Goal: Understand process/instructions: Learn how to perform a task or action

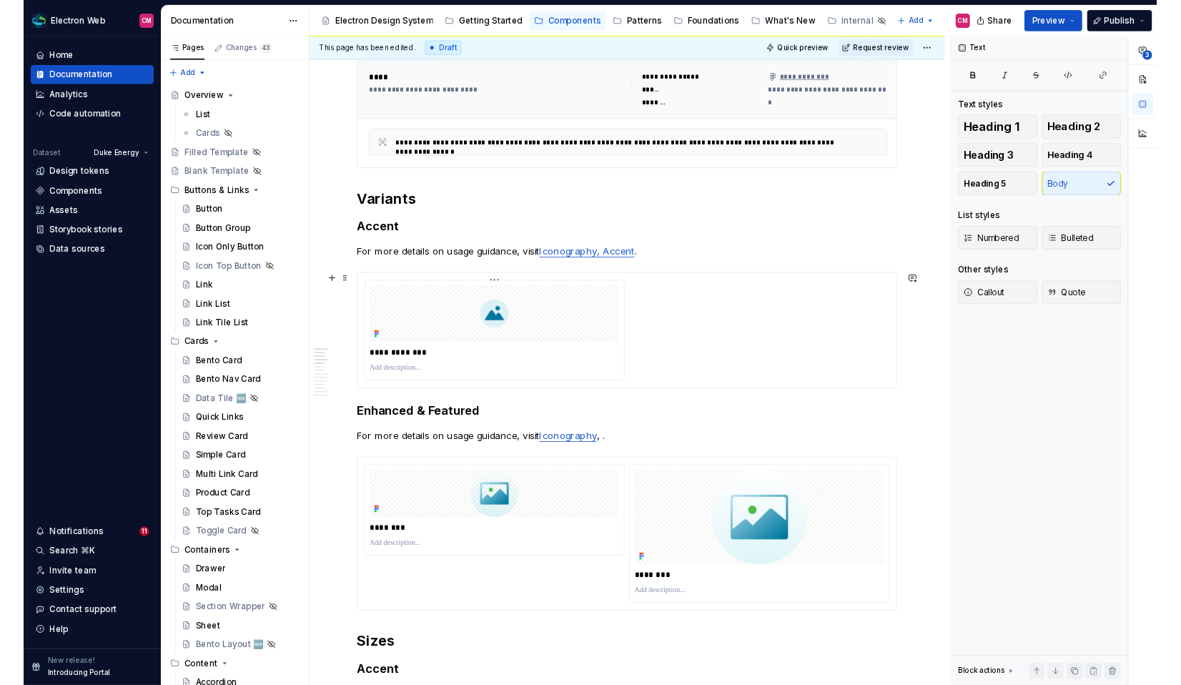
scroll to position [500, 0]
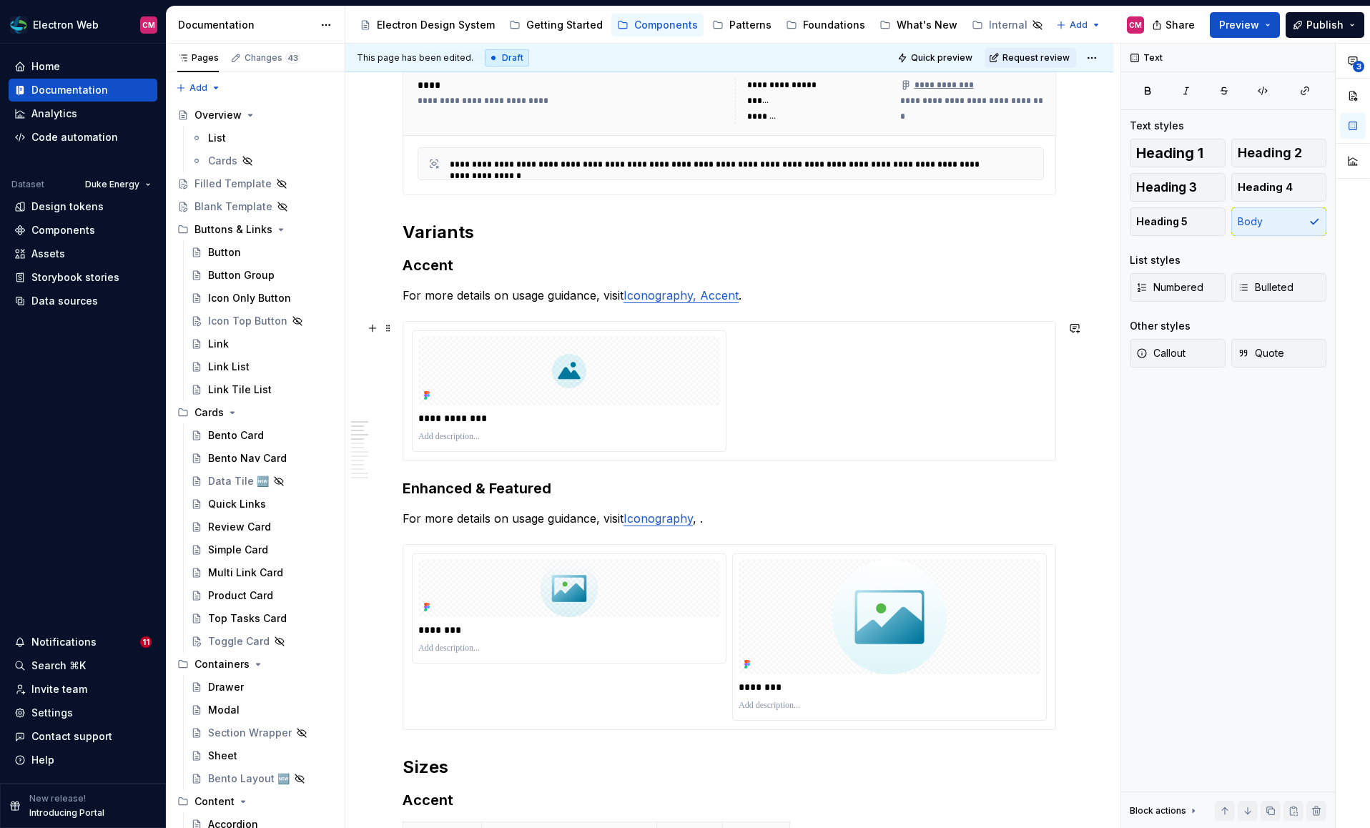
click at [533, 395] on div at bounding box center [569, 371] width 302 height 69
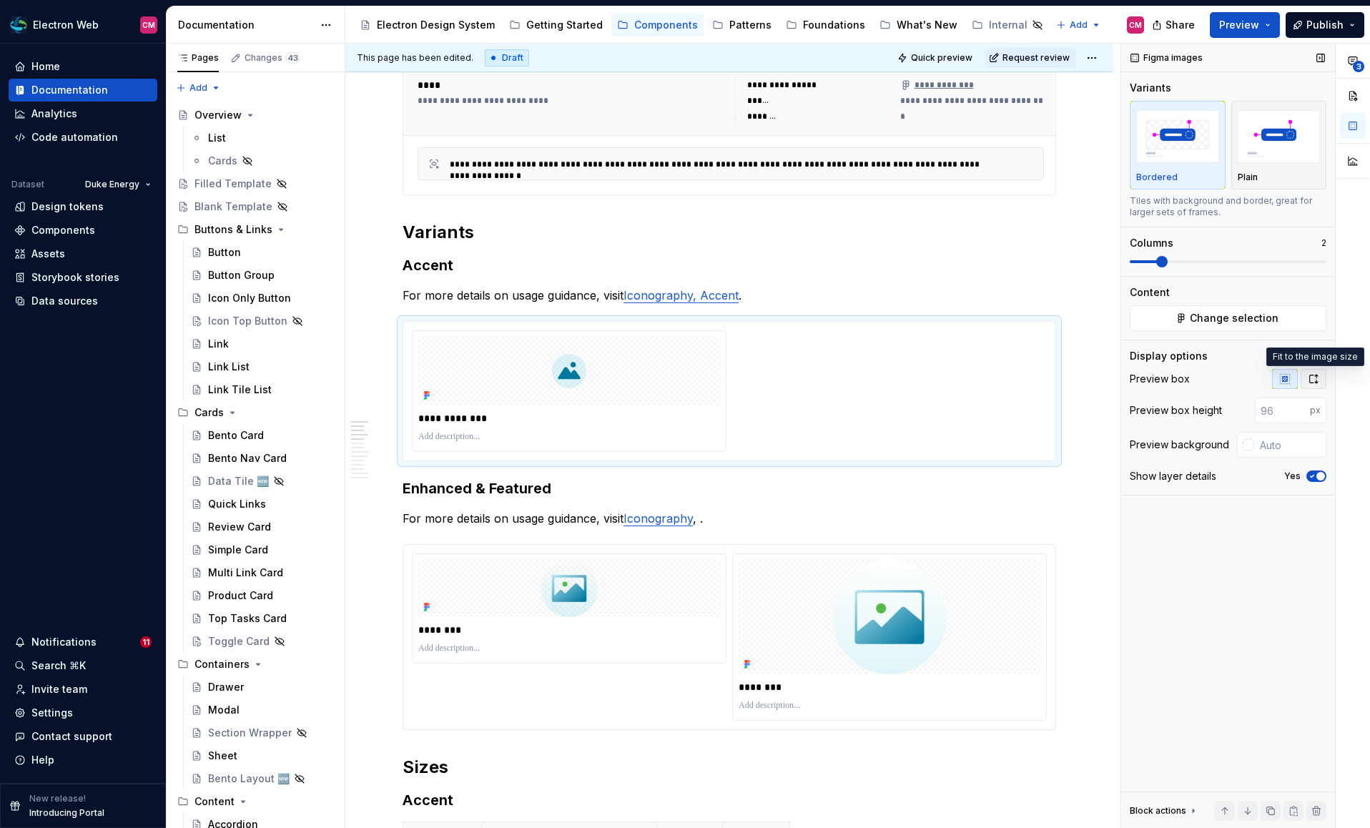
click at [1316, 375] on icon "button" at bounding box center [1314, 379] width 8 height 9
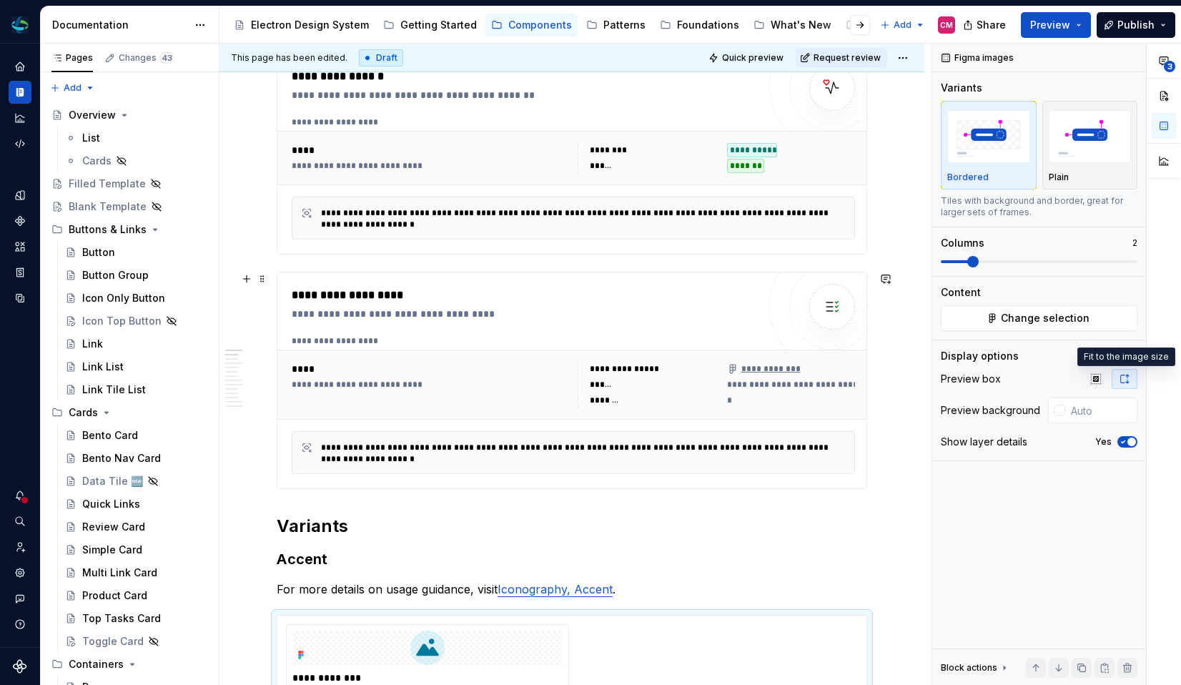
scroll to position [0, 0]
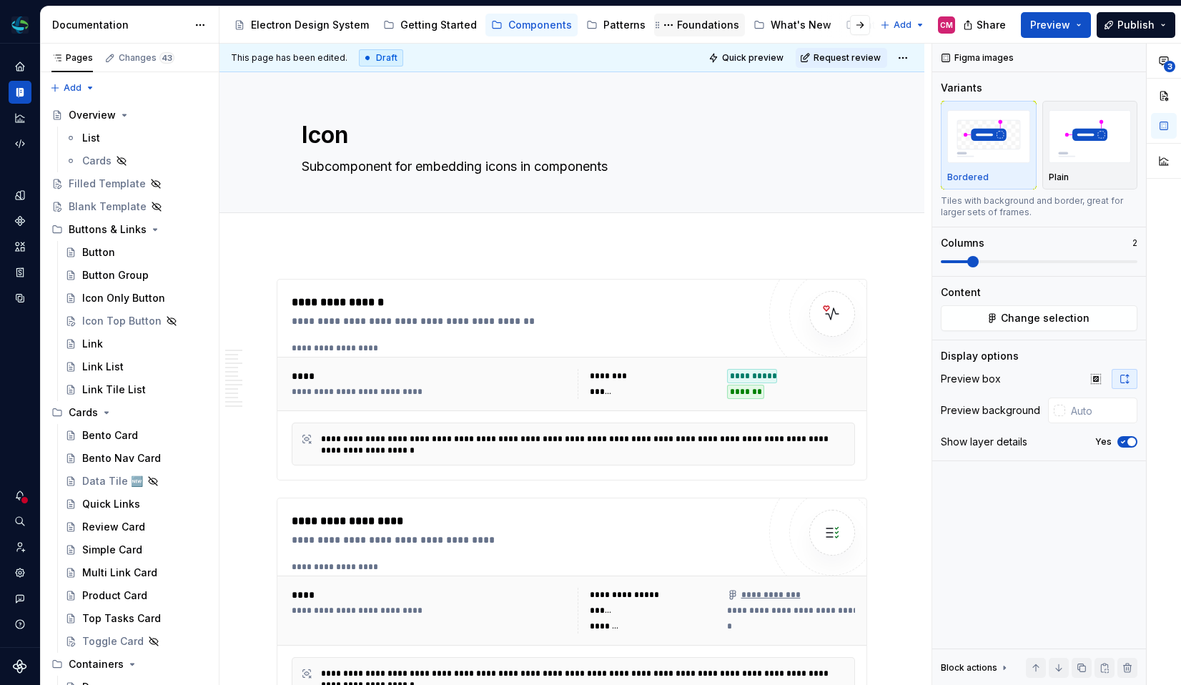
click at [698, 26] on div "Foundations" at bounding box center [708, 25] width 62 height 14
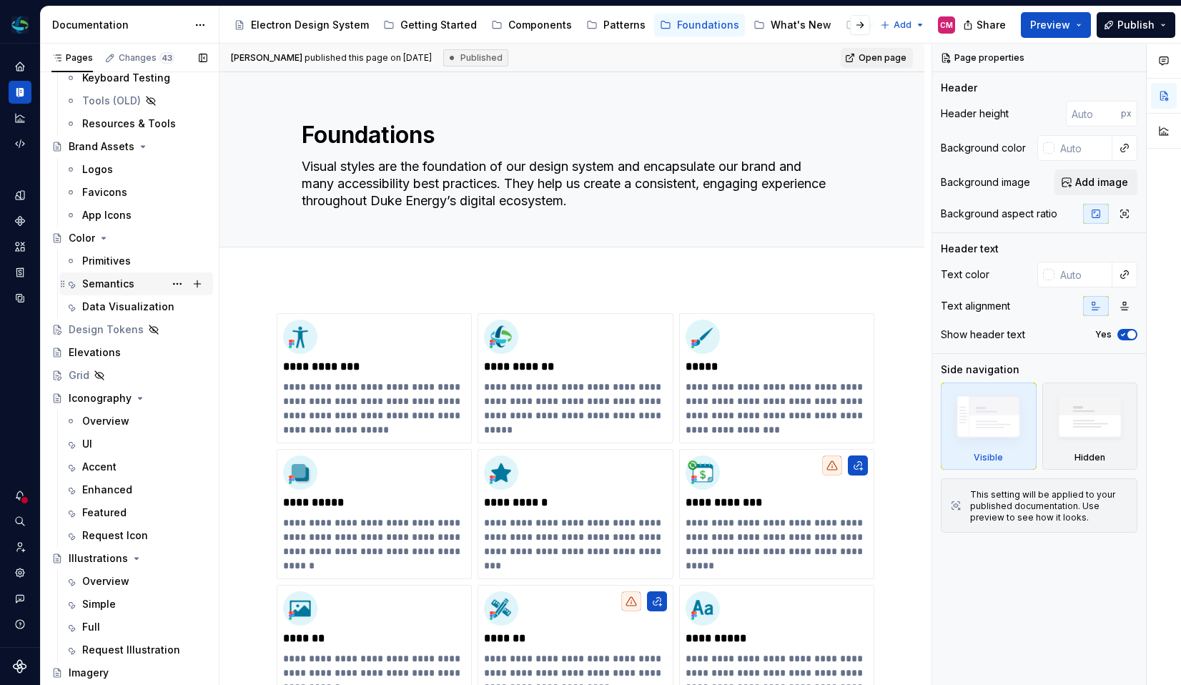
scroll to position [162, 0]
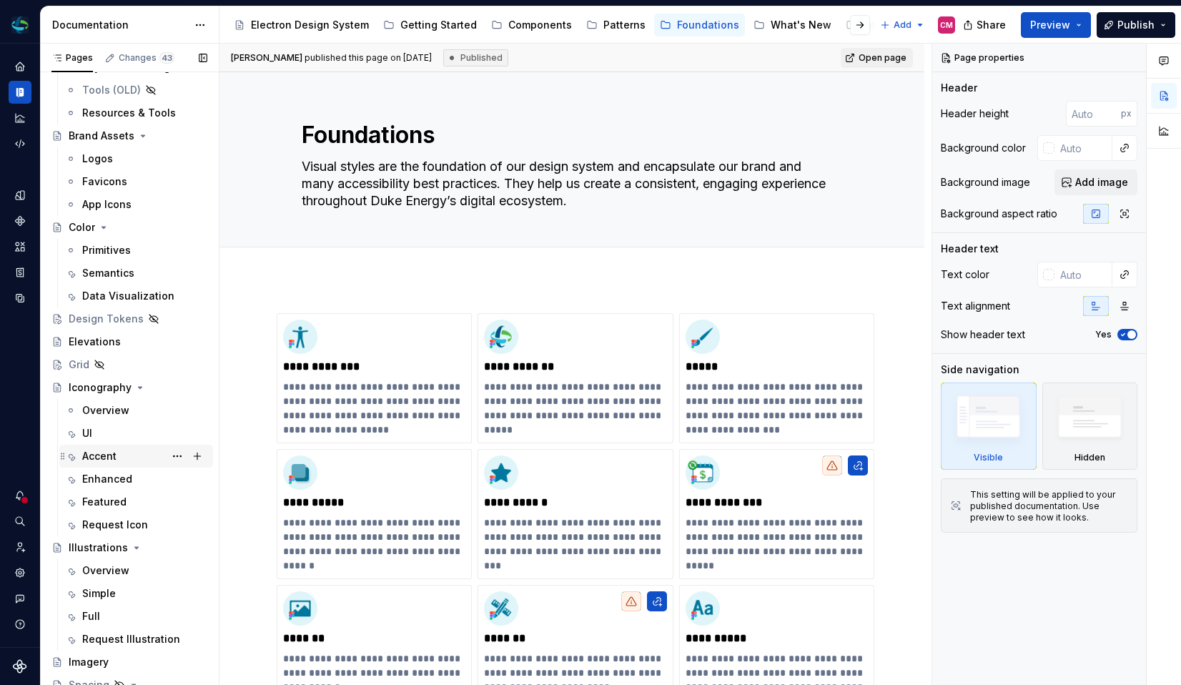
click at [102, 449] on div "Accent" at bounding box center [99, 456] width 34 height 14
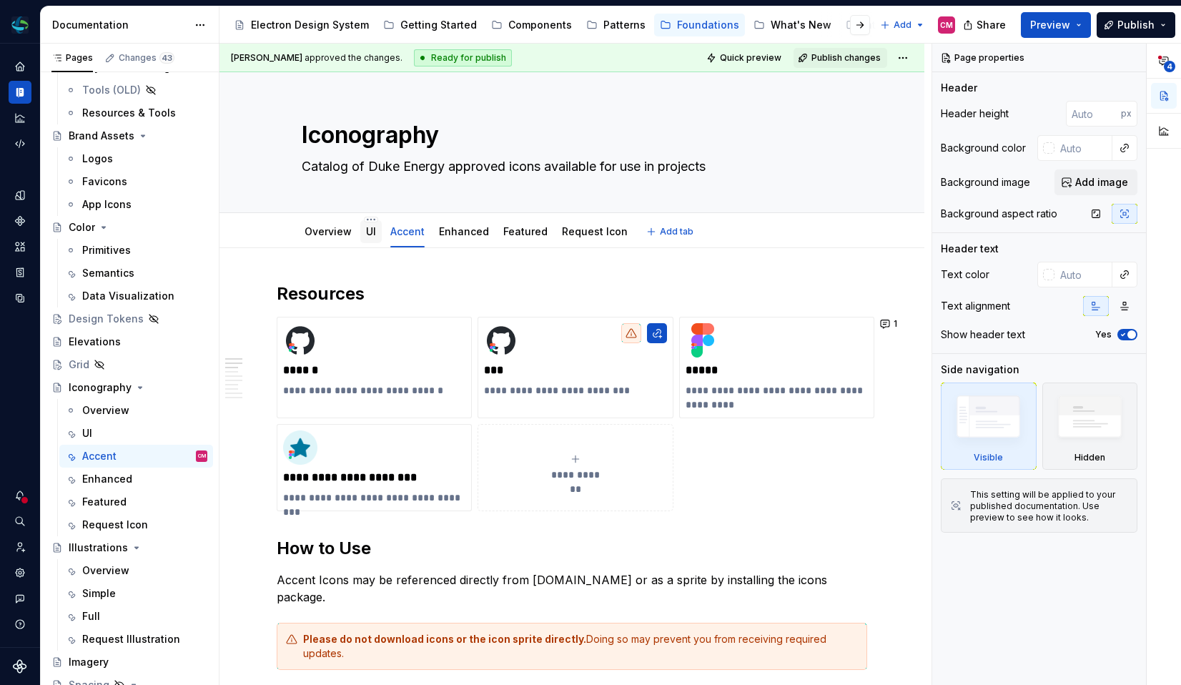
click at [368, 233] on link "UI" at bounding box center [371, 231] width 10 height 12
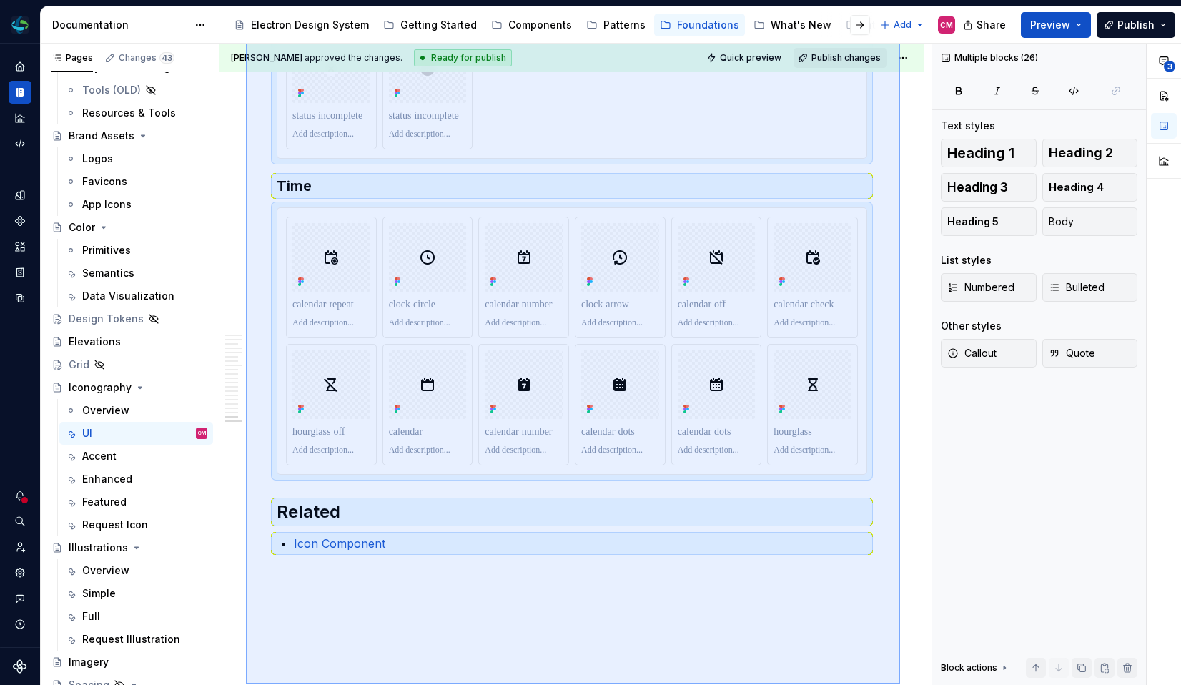
scroll to position [8575, 0]
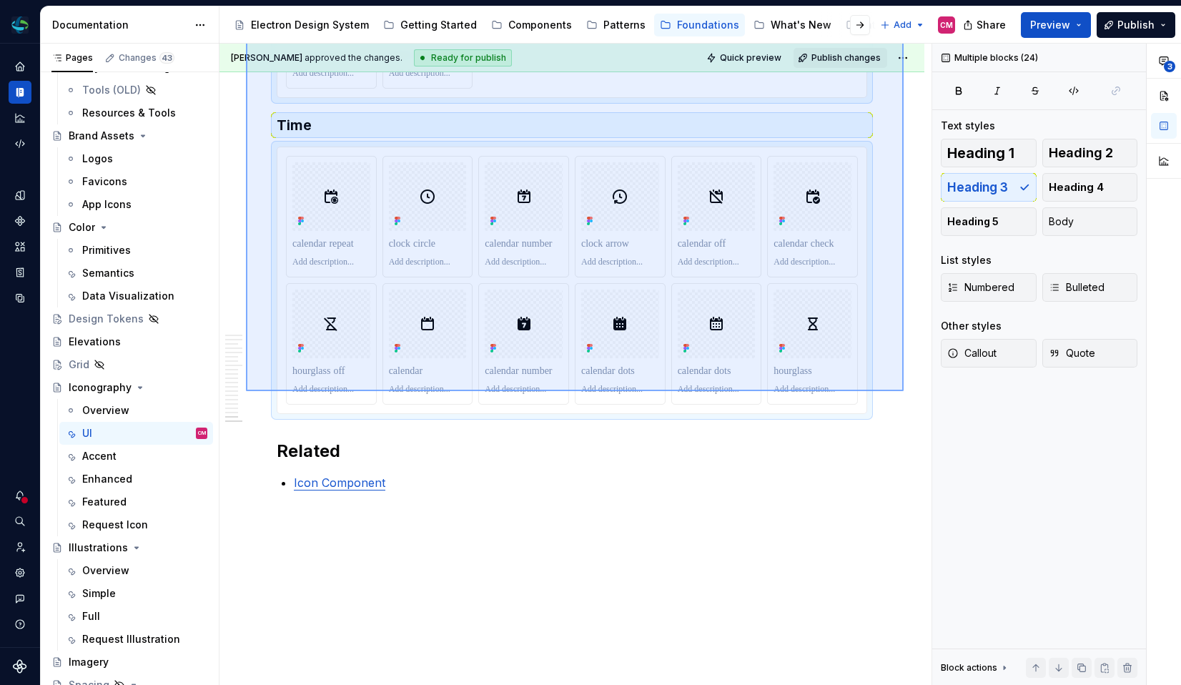
drag, startPoint x: 246, startPoint y: 104, endPoint x: 903, endPoint y: 392, distance: 717.3
click at [903, 392] on div "**********" at bounding box center [576, 365] width 712 height 642
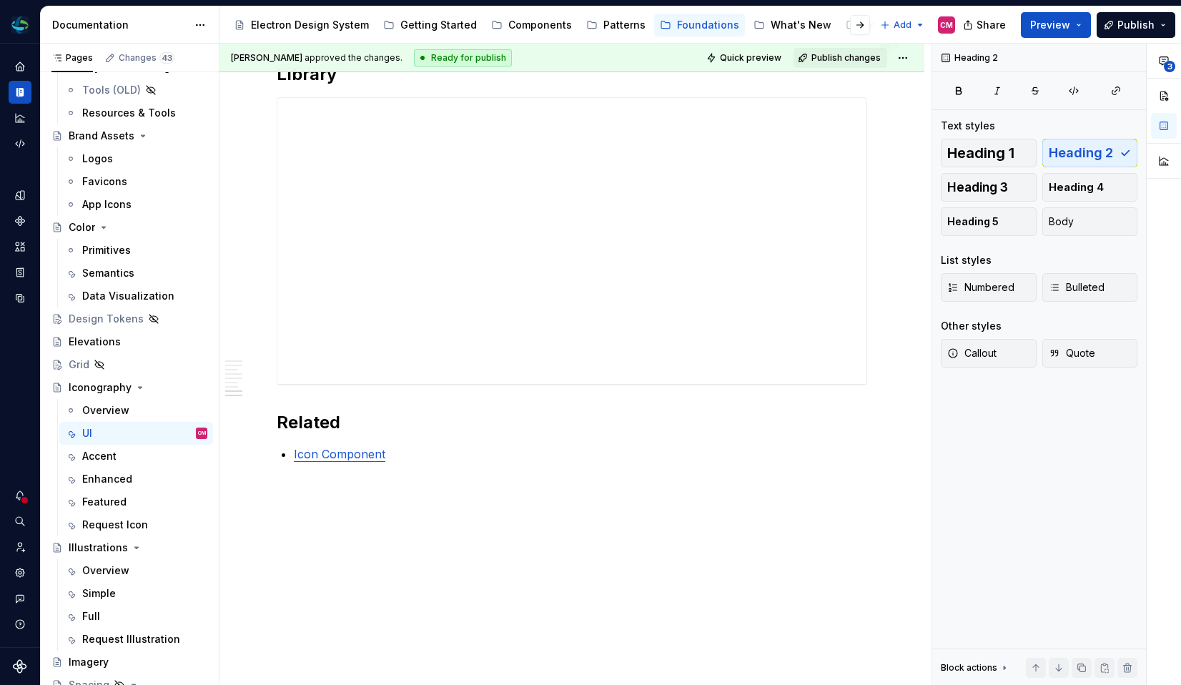
scroll to position [1600, 0]
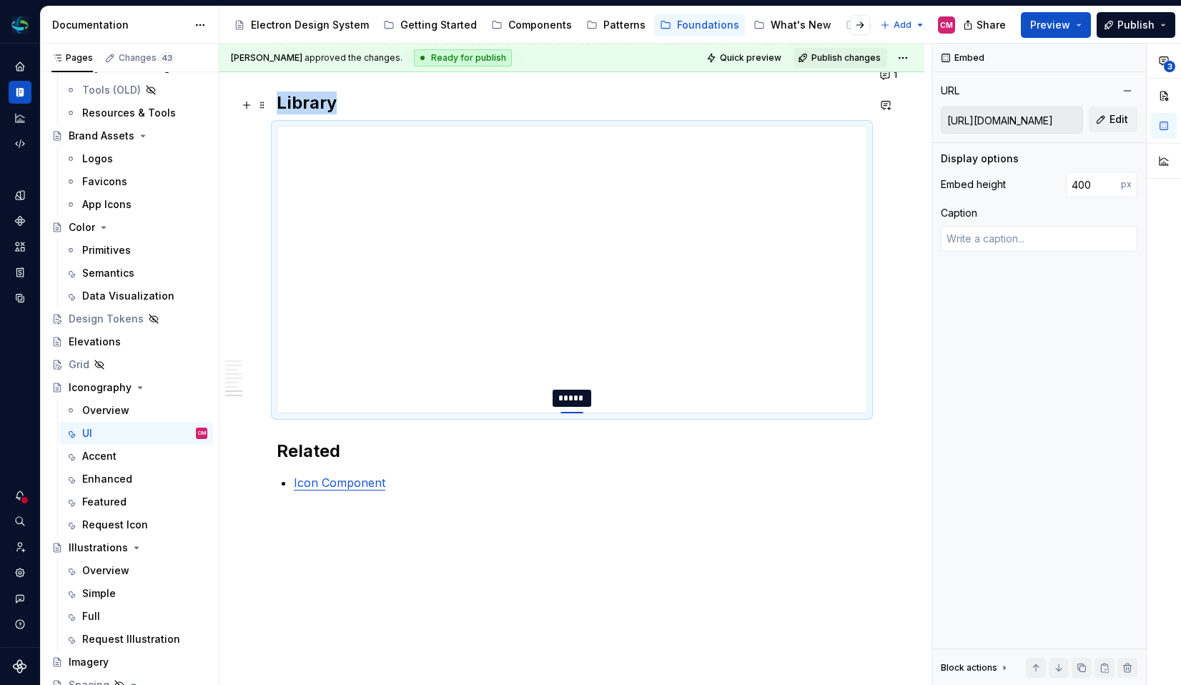
type textarea "*"
type input "1334"
type textarea "*"
type input "1532"
type textarea "*"
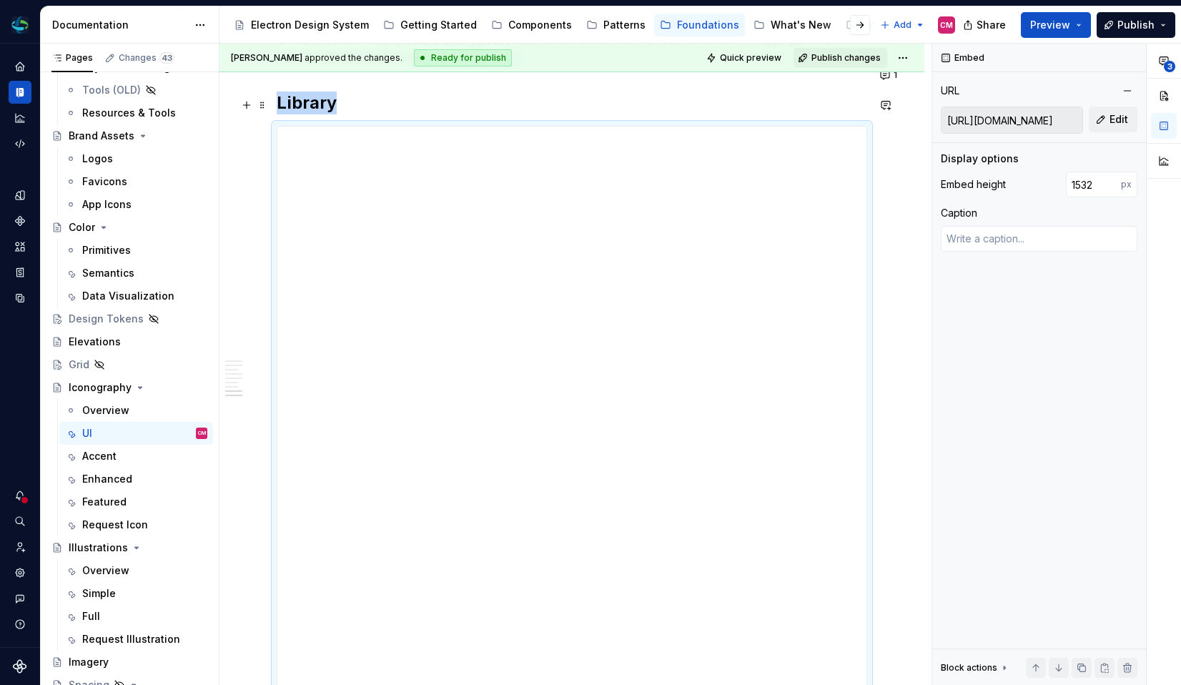
type input "1739"
type textarea "*"
type input "1955"
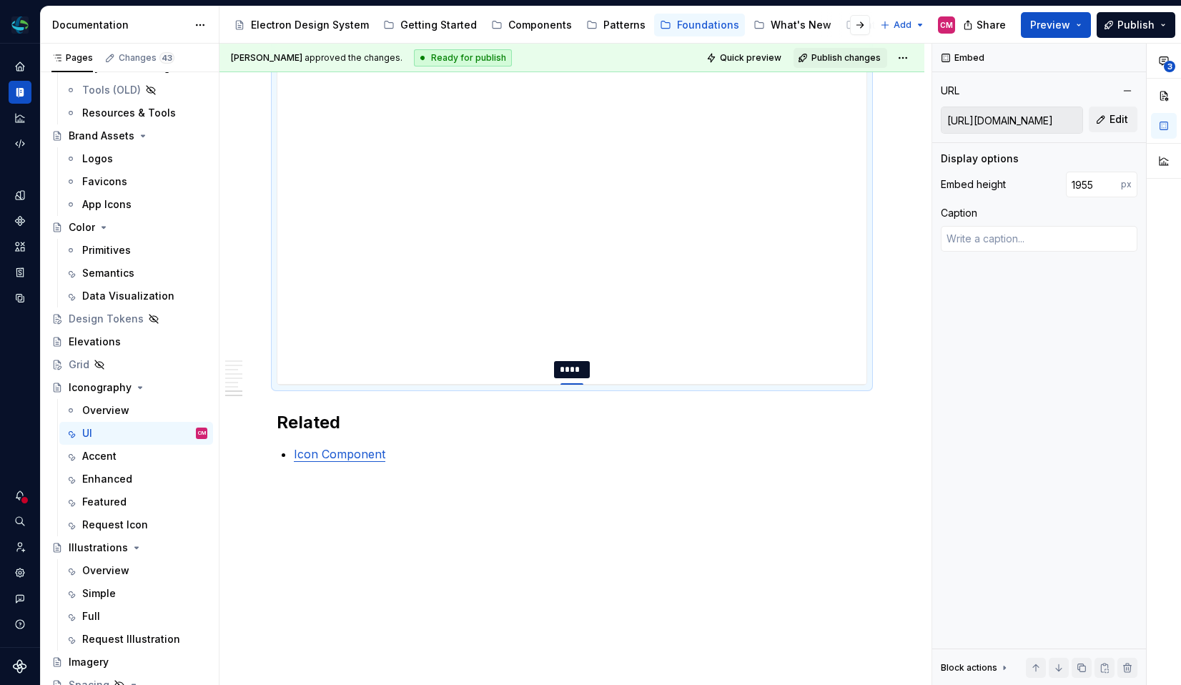
type textarea "*"
type input "2000"
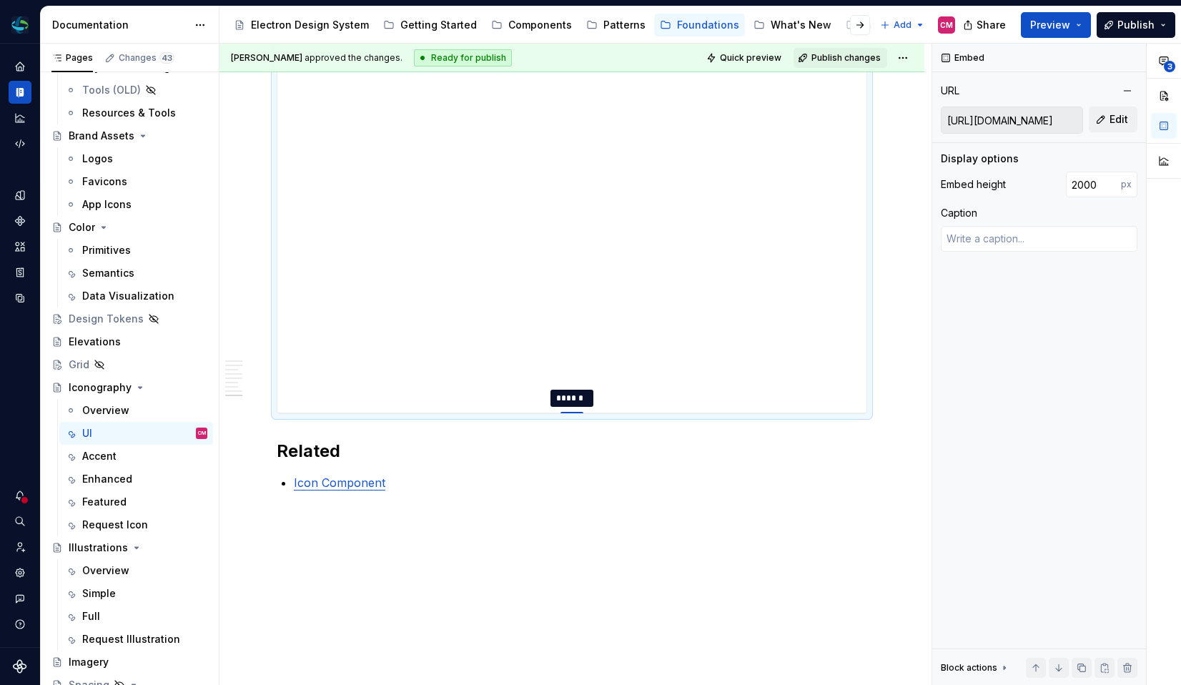
drag, startPoint x: 576, startPoint y: 383, endPoint x: 571, endPoint y: 557, distance: 173.9
type textarea "*"
type input "1996"
type textarea "*"
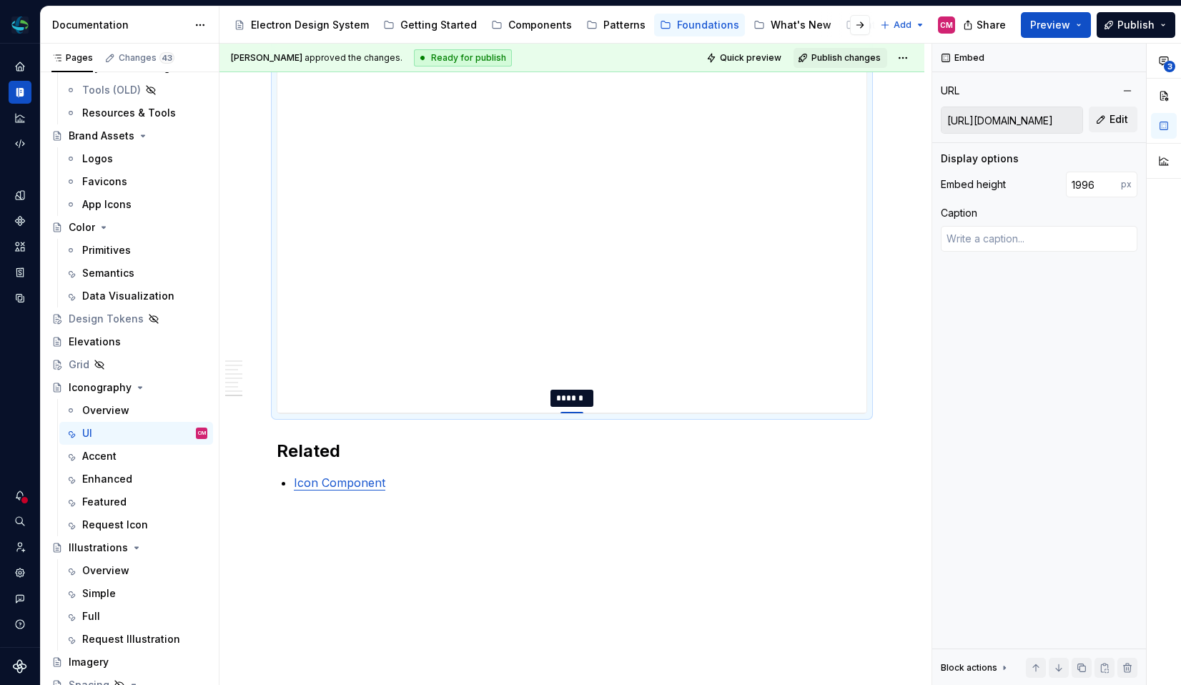
type input "1964"
type textarea "*"
type input "1916"
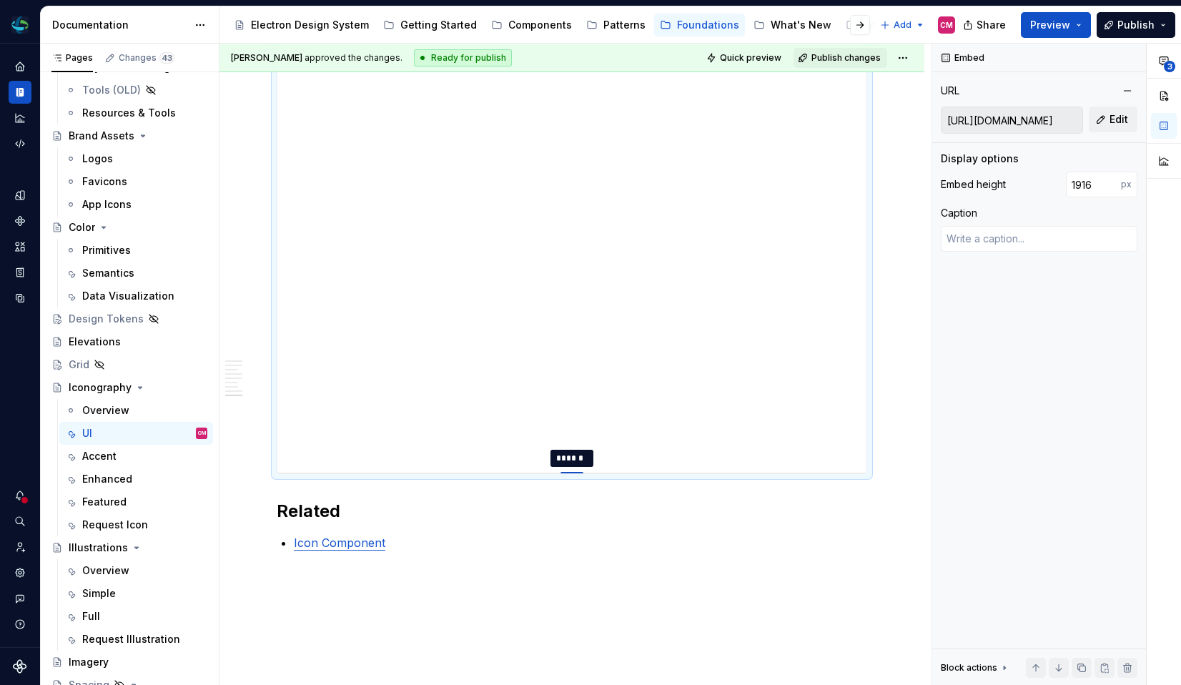
type textarea "*"
type input "1847"
type textarea "*"
type input "1566"
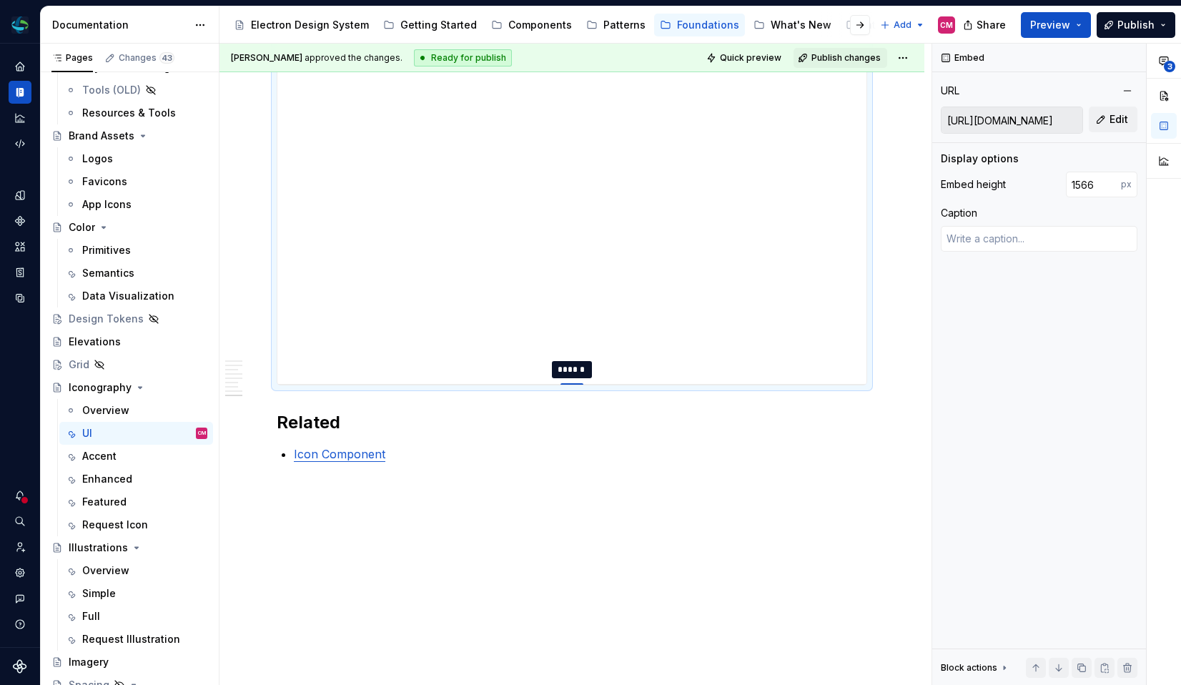
type textarea "*"
type input "1437"
type textarea "*"
type input "1293"
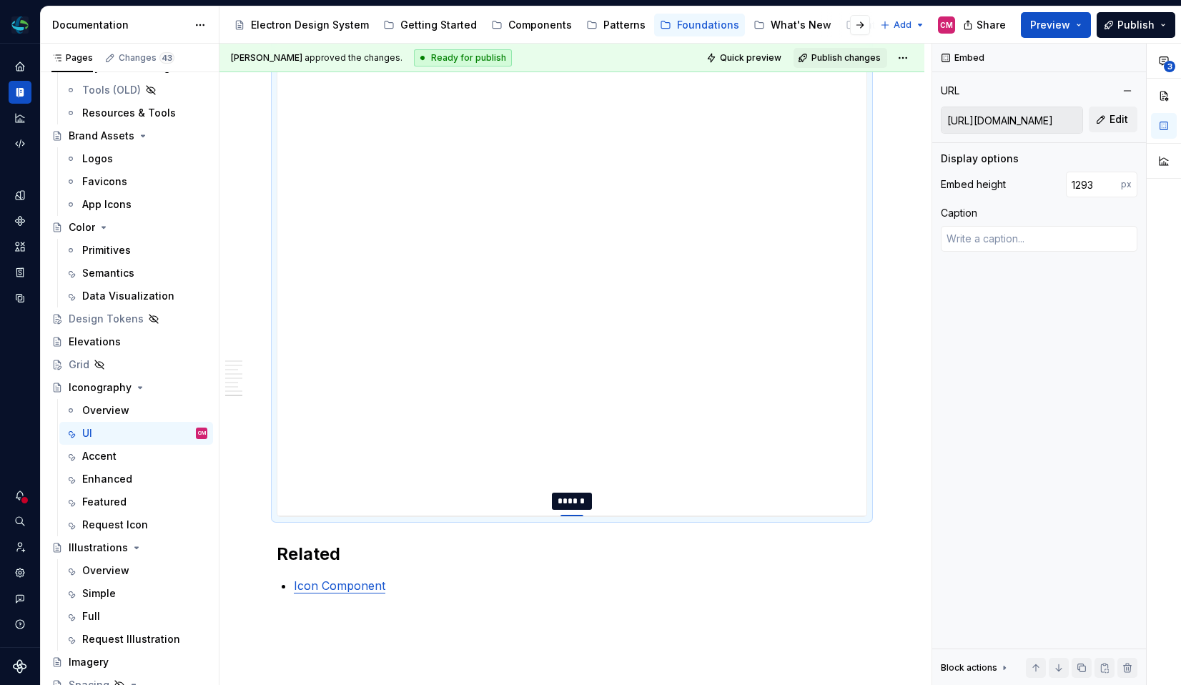
type textarea "*"
type input "1140"
type textarea "*"
type input "980"
type textarea "*"
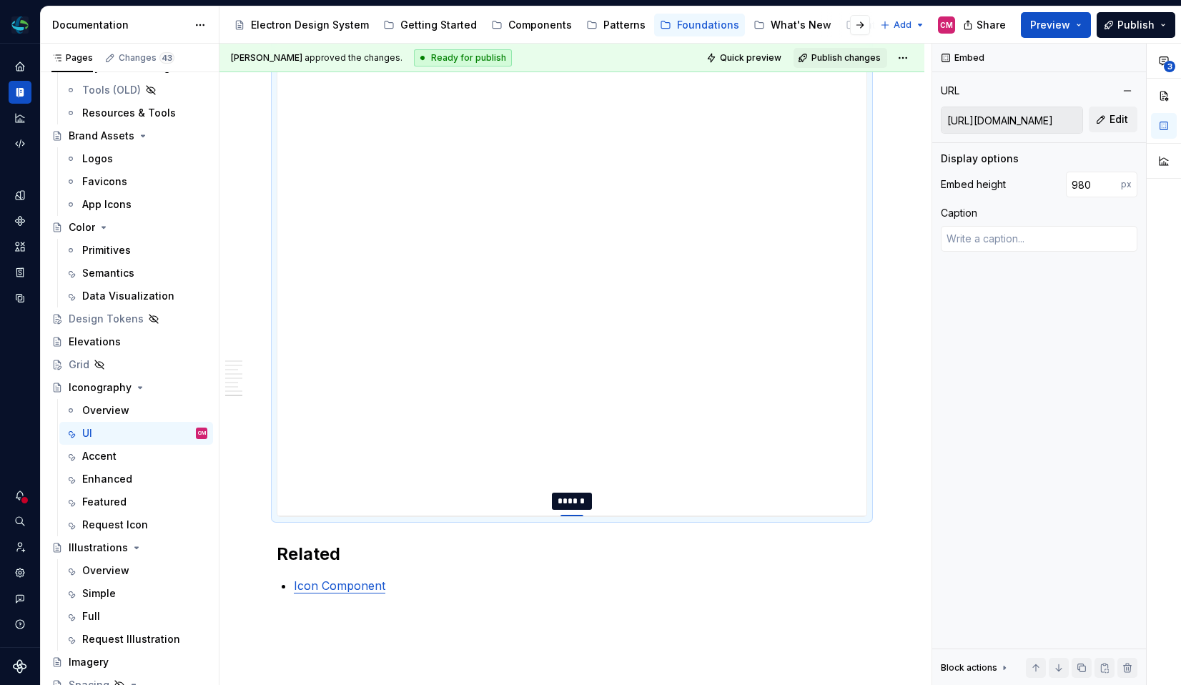
type input "813"
type textarea "*"
type input "640"
type textarea "*"
type input "462"
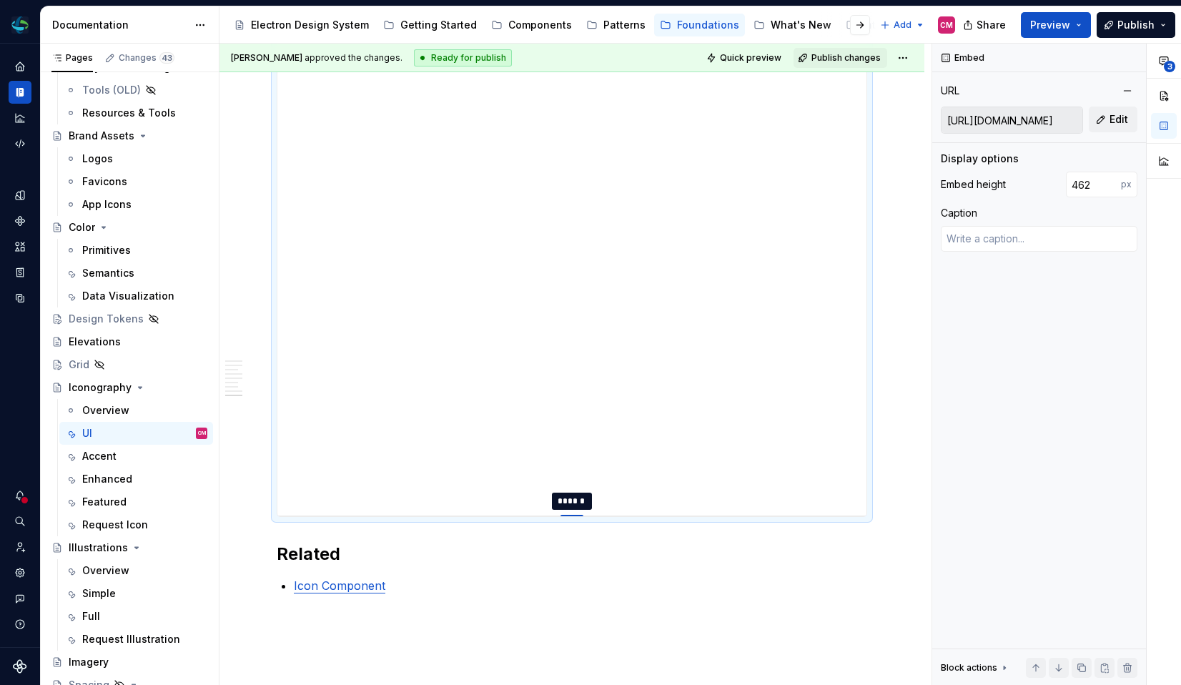
type textarea "*"
type input "282"
type textarea "*"
type input "100"
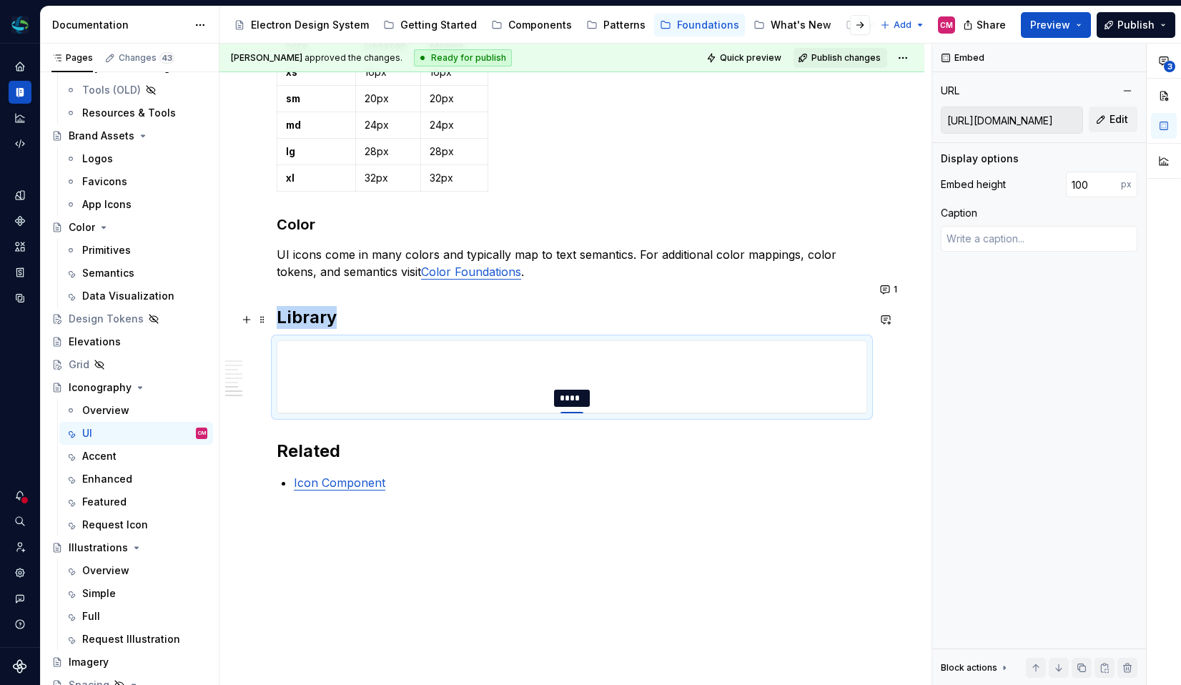
type textarea "*"
type input "123"
type textarea "*"
type input "131"
type textarea "*"
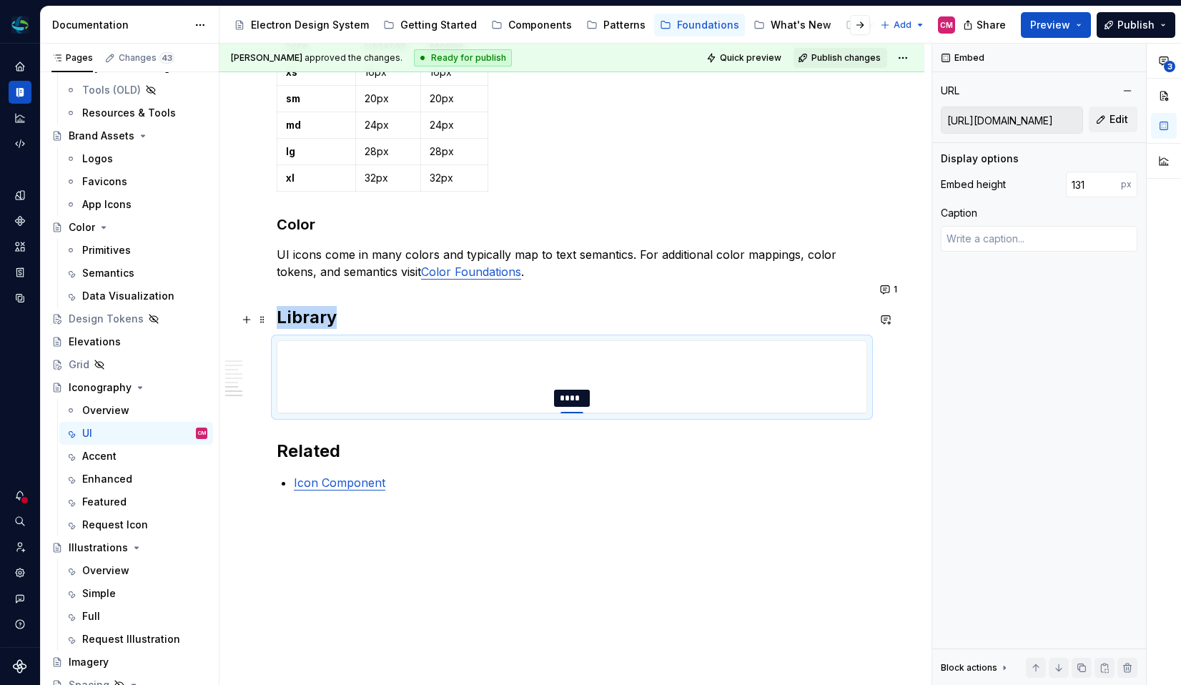
type input "140"
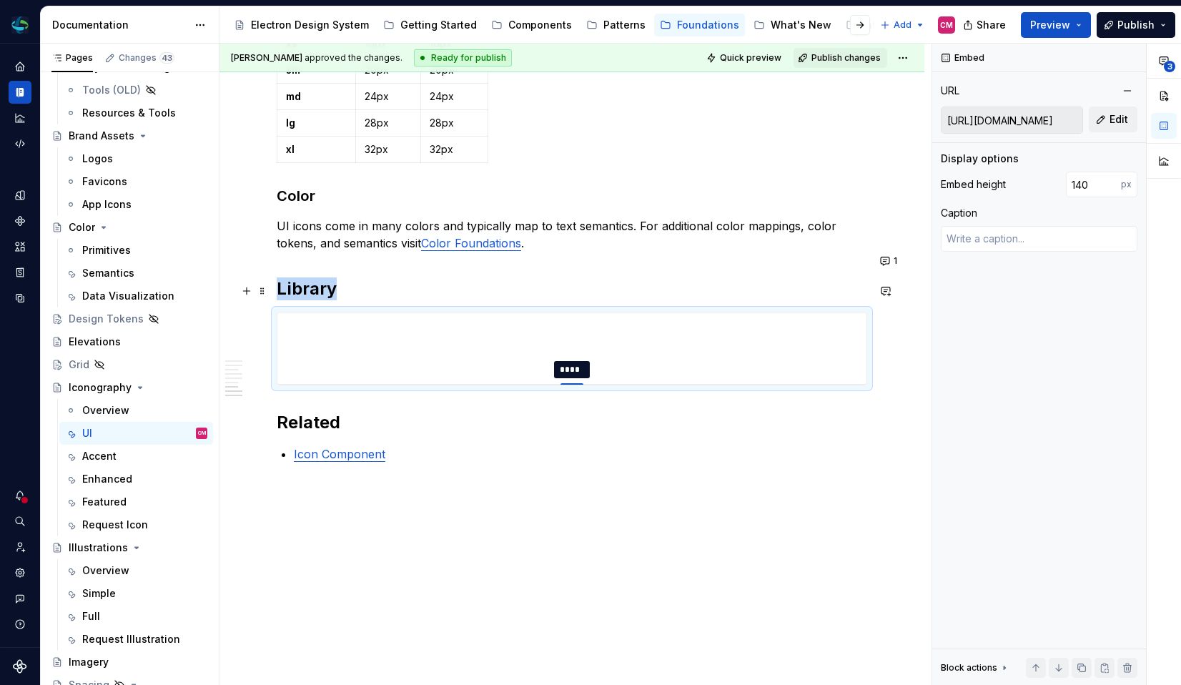
type textarea "*"
type input "149"
type textarea "*"
type input "159"
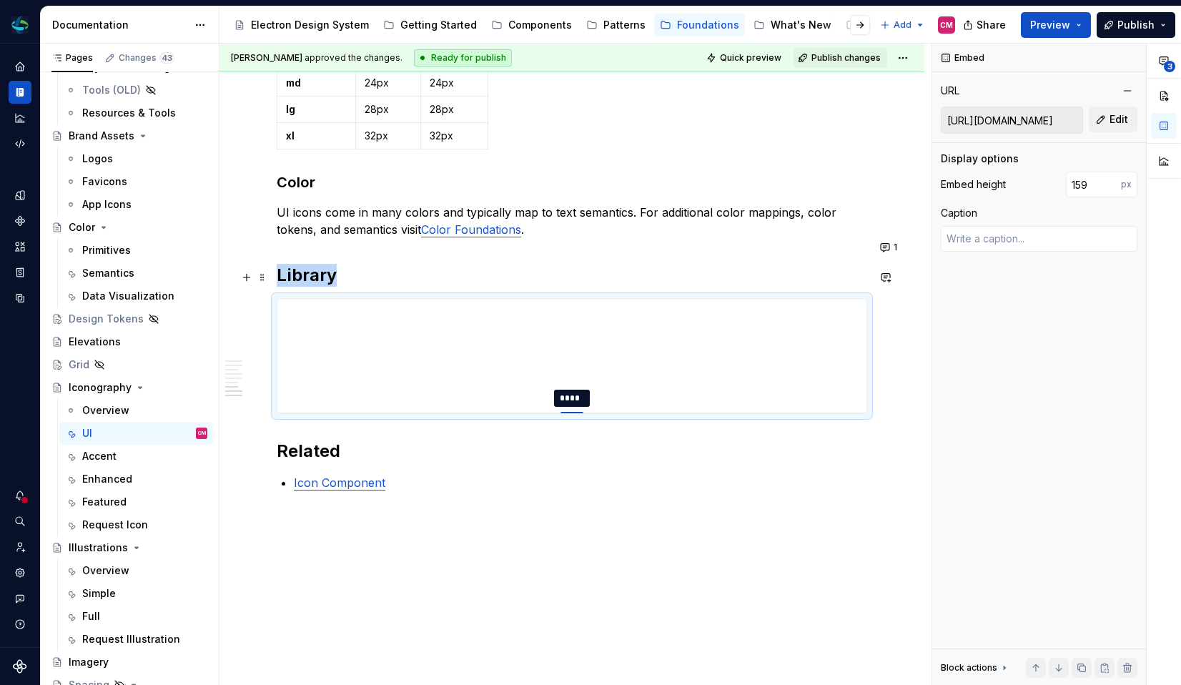
type textarea "*"
type input "229"
type textarea "*"
type input "244"
type textarea "*"
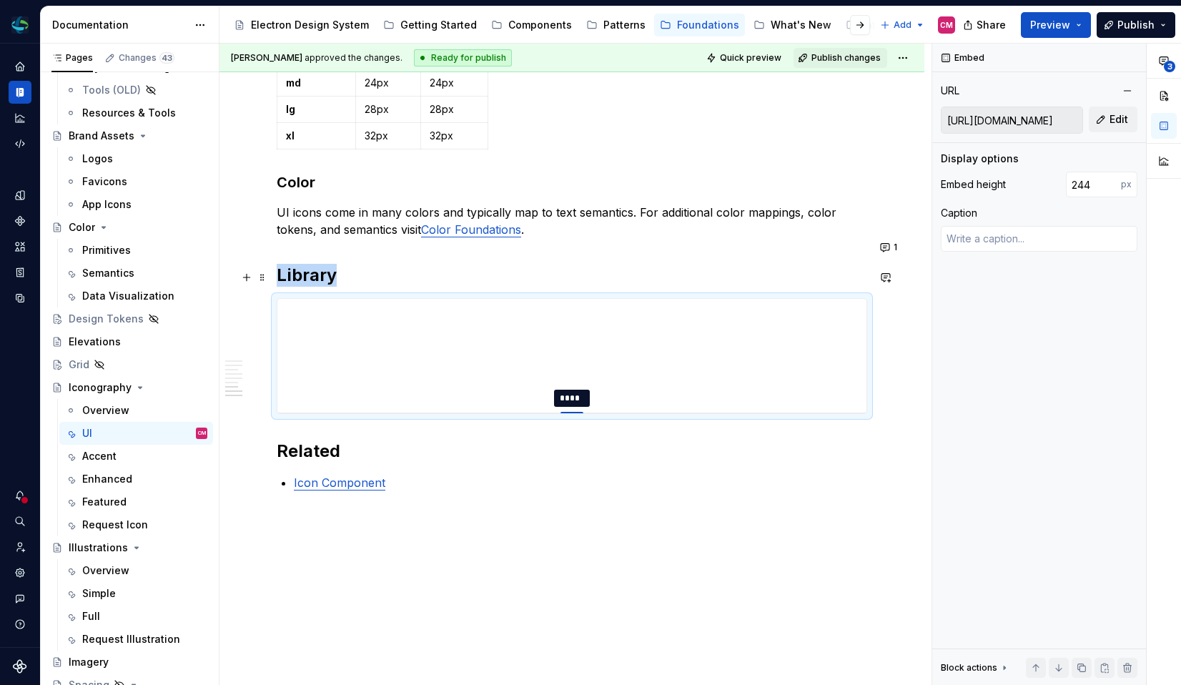
type input "260"
type textarea "*"
type input "277"
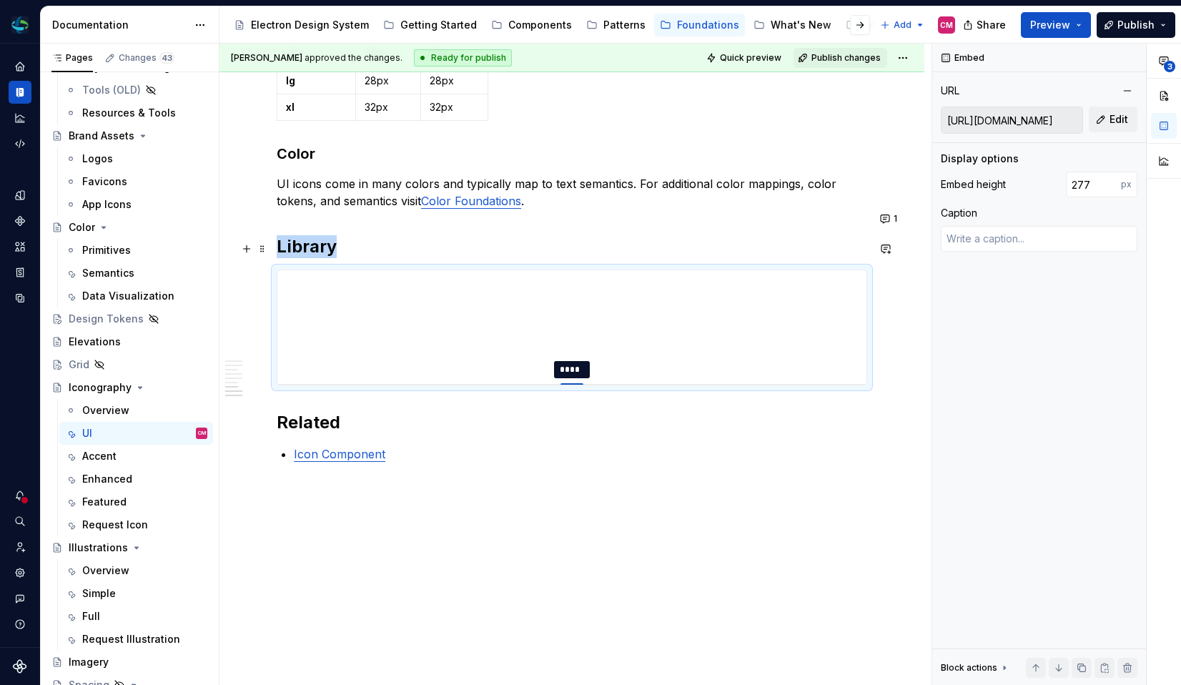
type textarea "*"
type input "295"
type textarea "*"
type input "314"
type textarea "*"
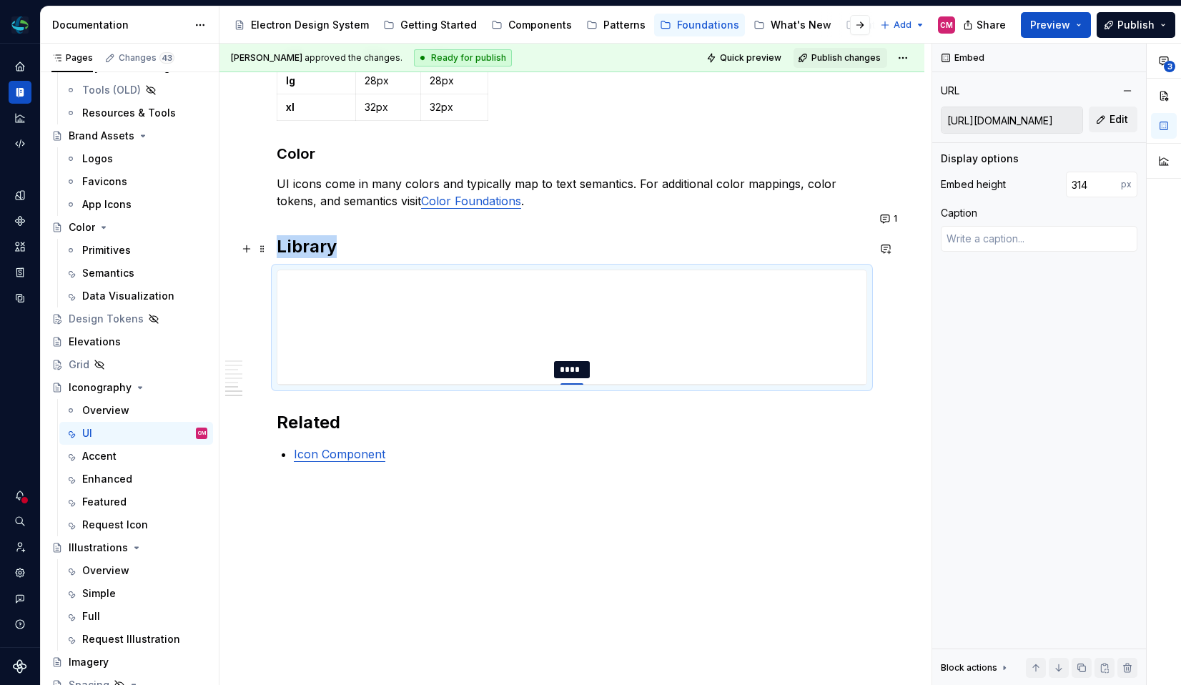
type input "334"
type textarea "*"
type input "355"
type textarea "*"
type input "377"
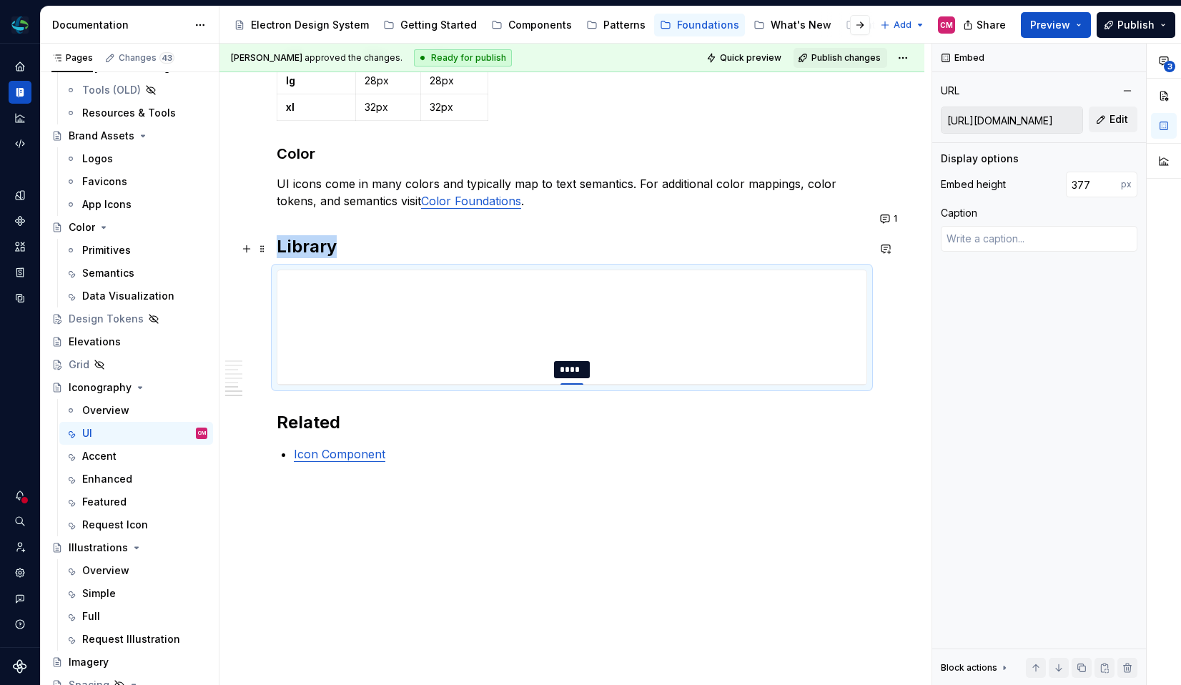
type textarea "*"
type input "400"
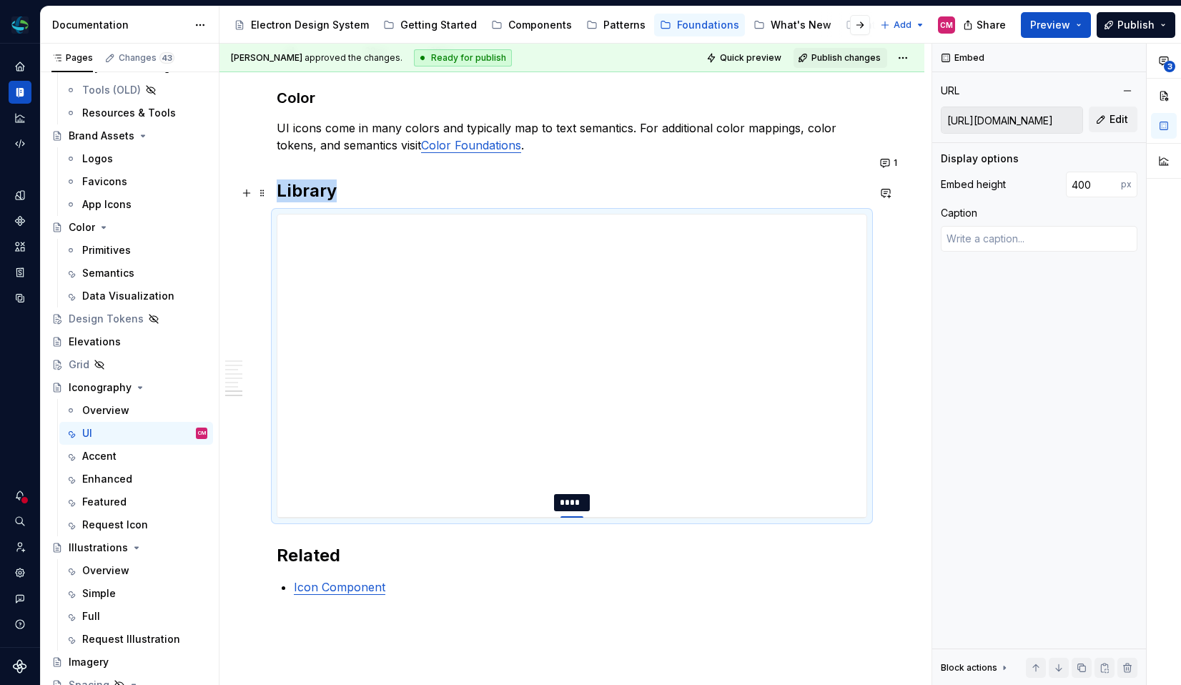
type textarea "*"
type input "423"
type textarea "*"
type input "447"
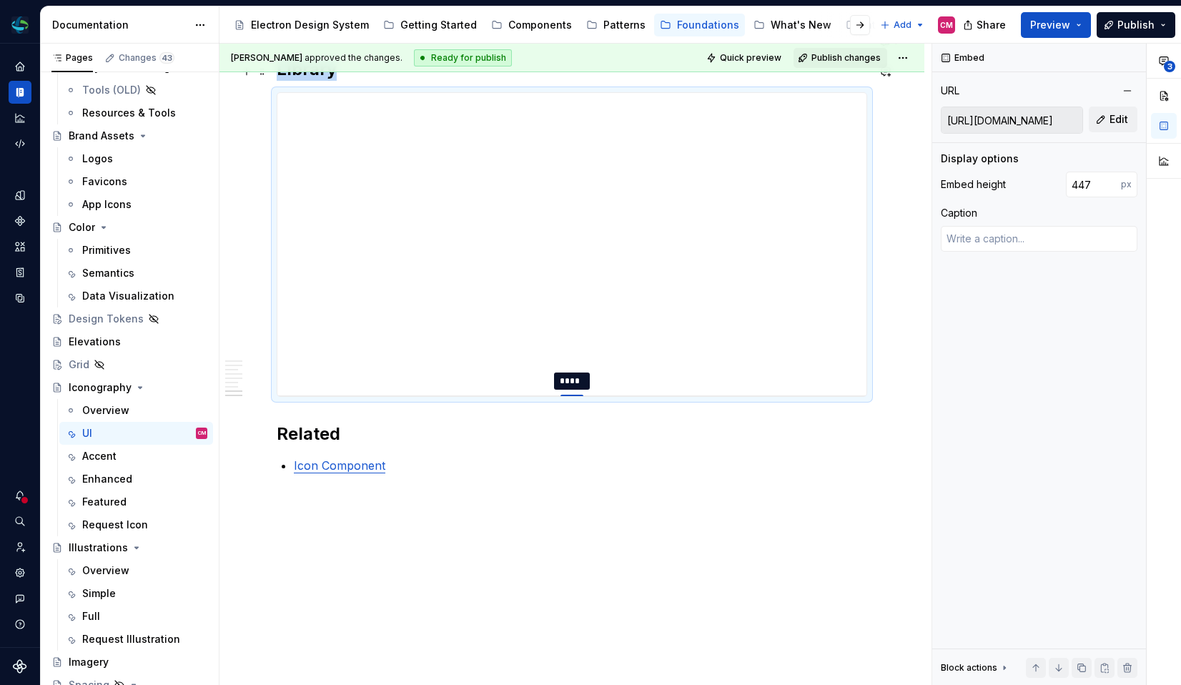
type textarea "*"
type input "472"
type textarea "*"
type input "497"
type textarea "*"
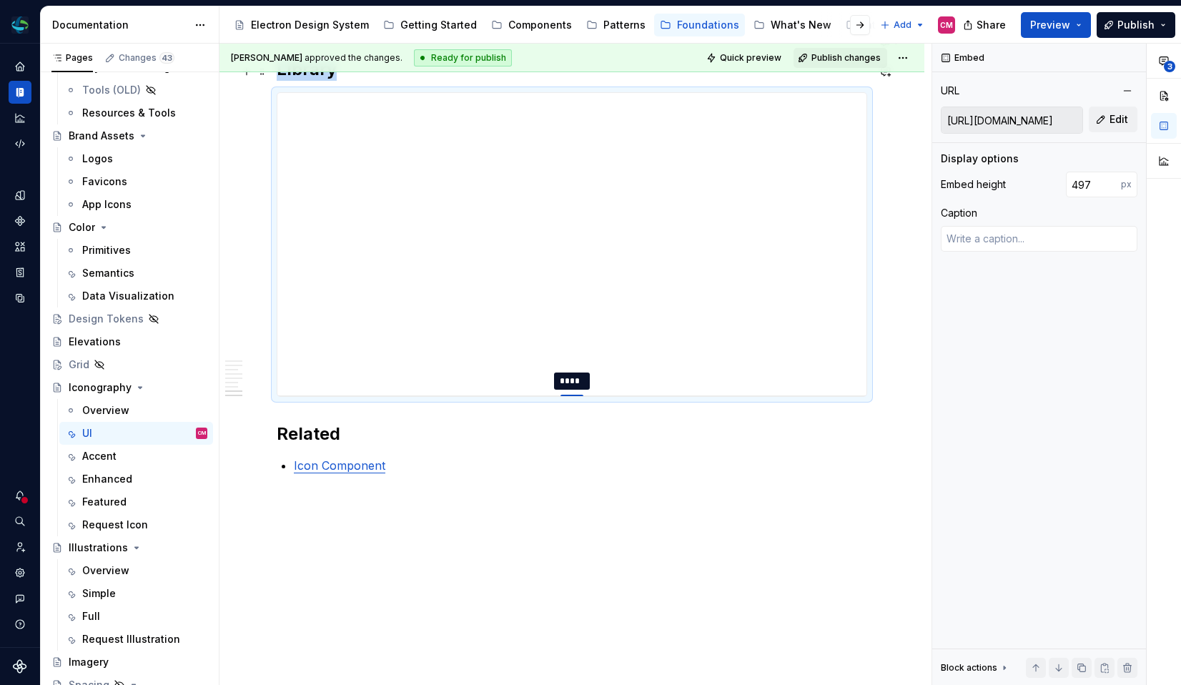
type input "523"
type textarea "*"
type input "549"
type textarea "*"
type input "576"
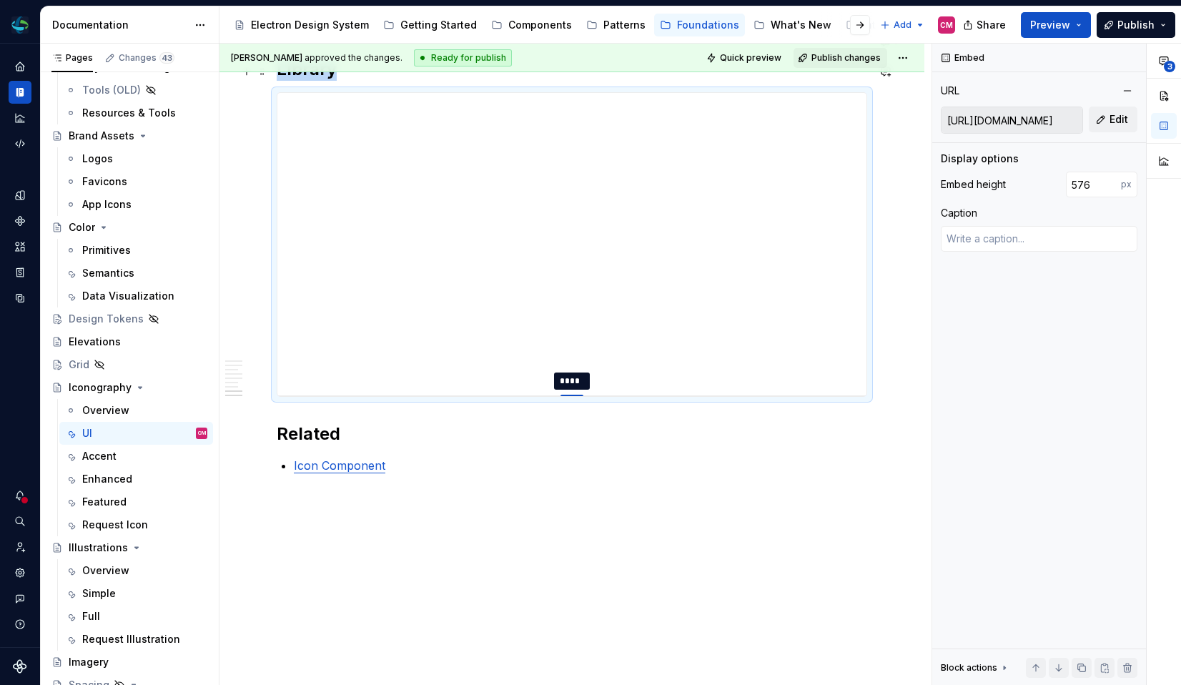
type textarea "*"
type input "604"
type textarea "*"
type input "632"
type textarea "*"
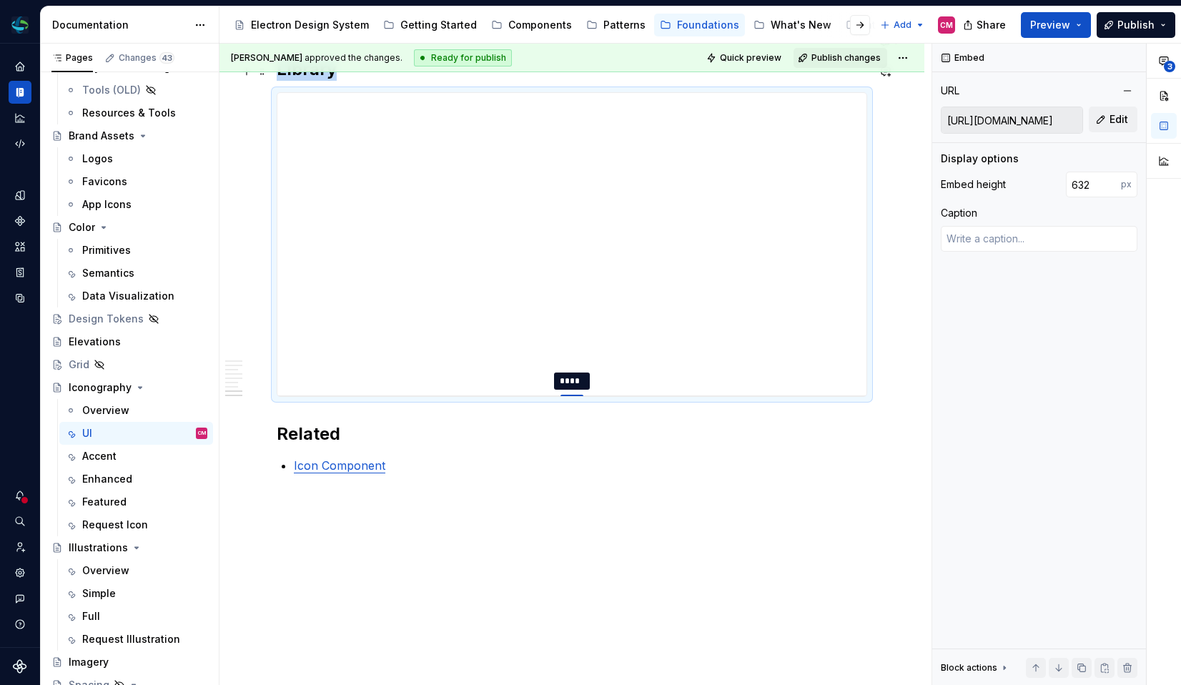
type input "660"
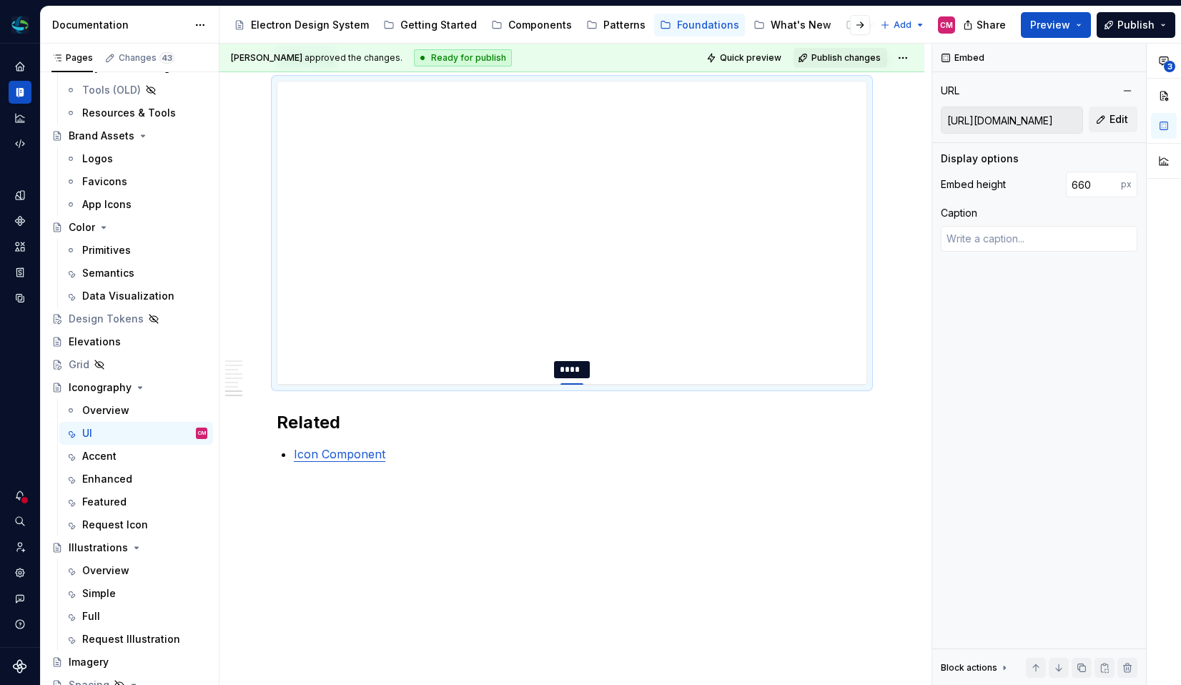
type textarea "*"
type input "689"
type textarea "*"
type input "718"
type textarea "*"
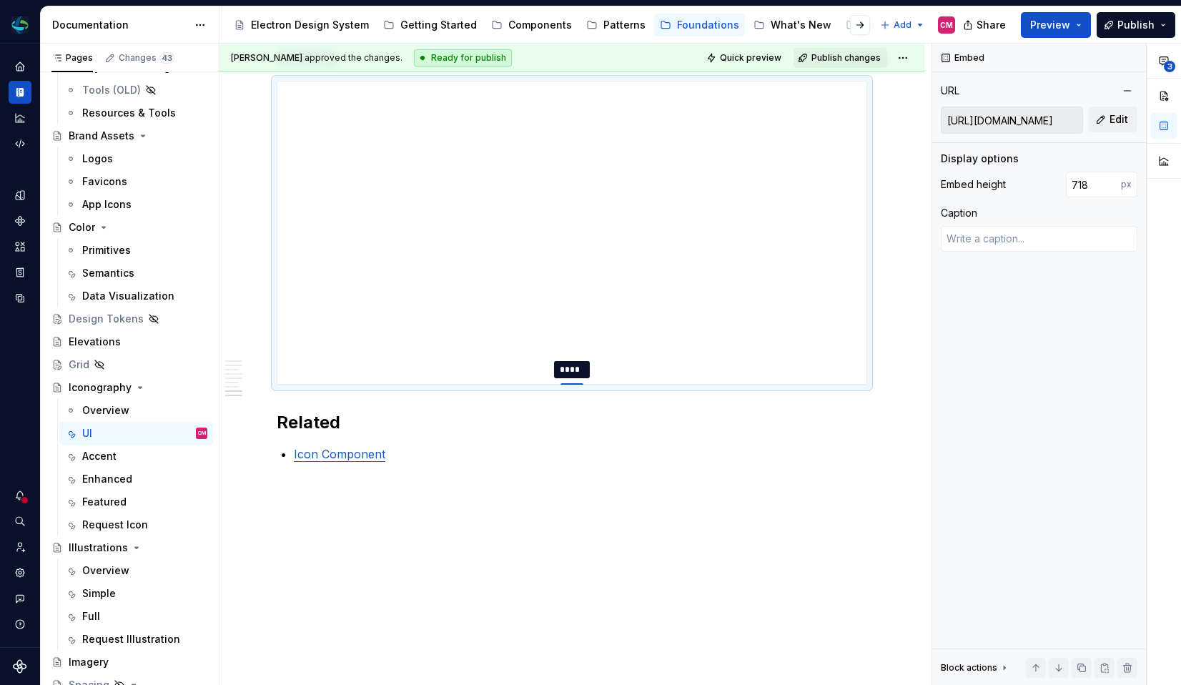
type input "748"
type textarea "*"
type input "778"
type textarea "*"
type input "809"
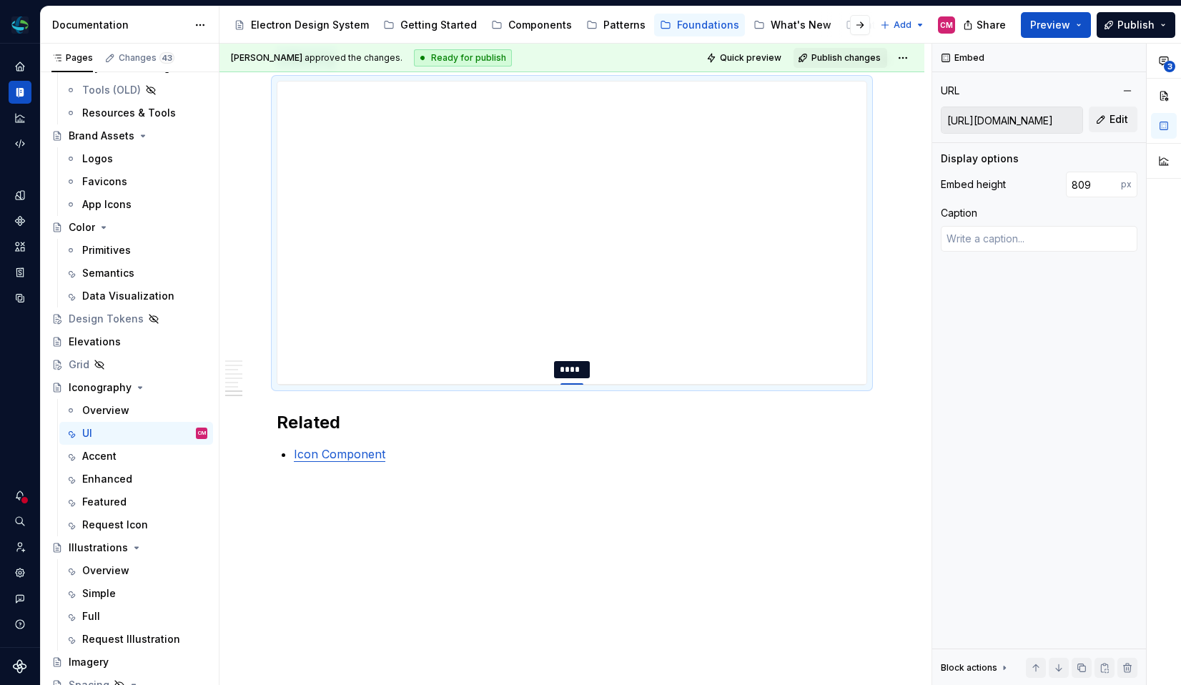
type textarea "*"
type input "840"
type textarea "*"
type input "872"
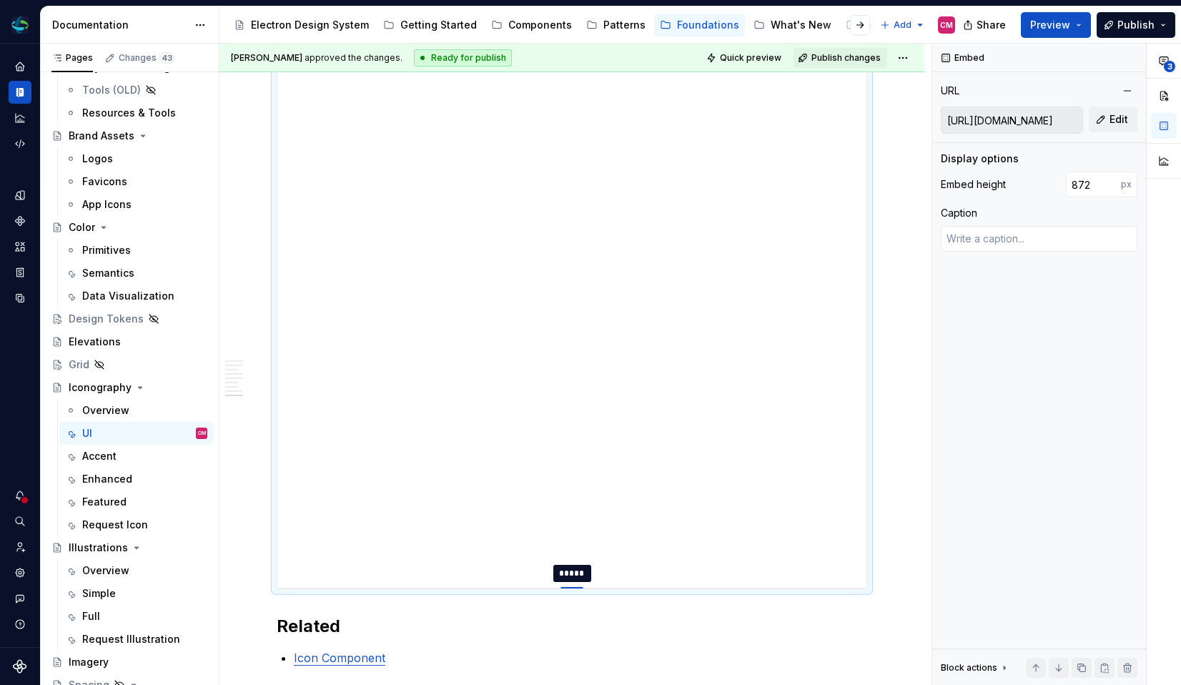
type textarea "*"
type input "905"
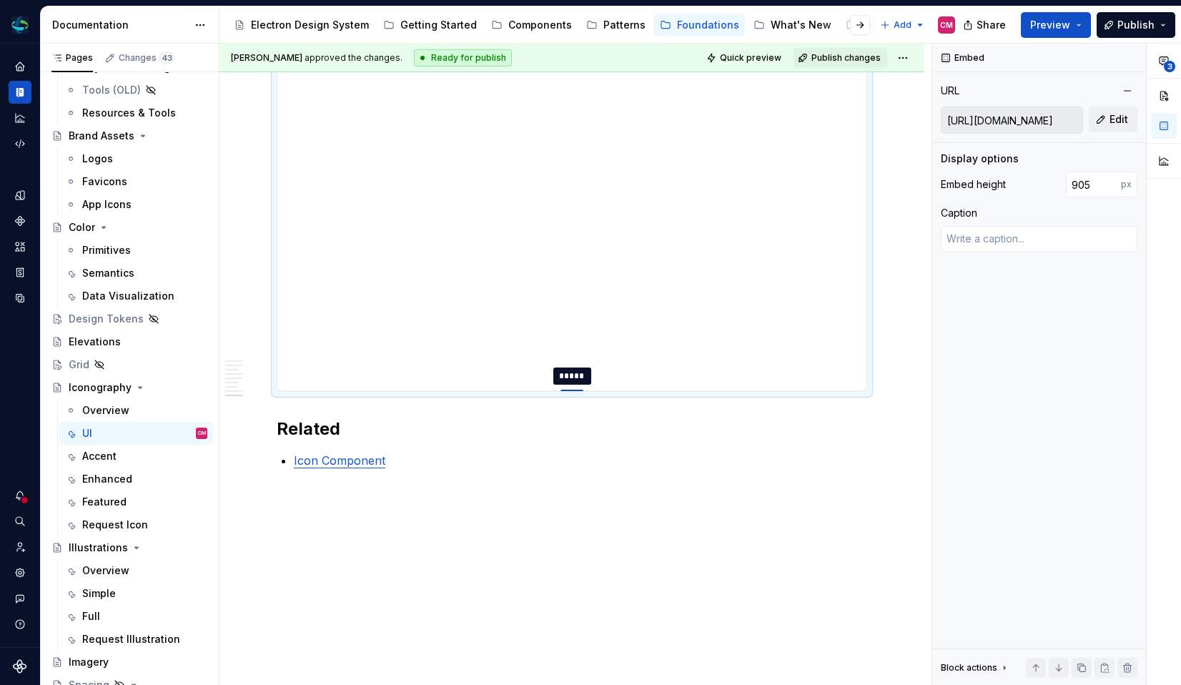
type textarea "*"
type input "939"
type textarea "*"
type input "973"
type textarea "*"
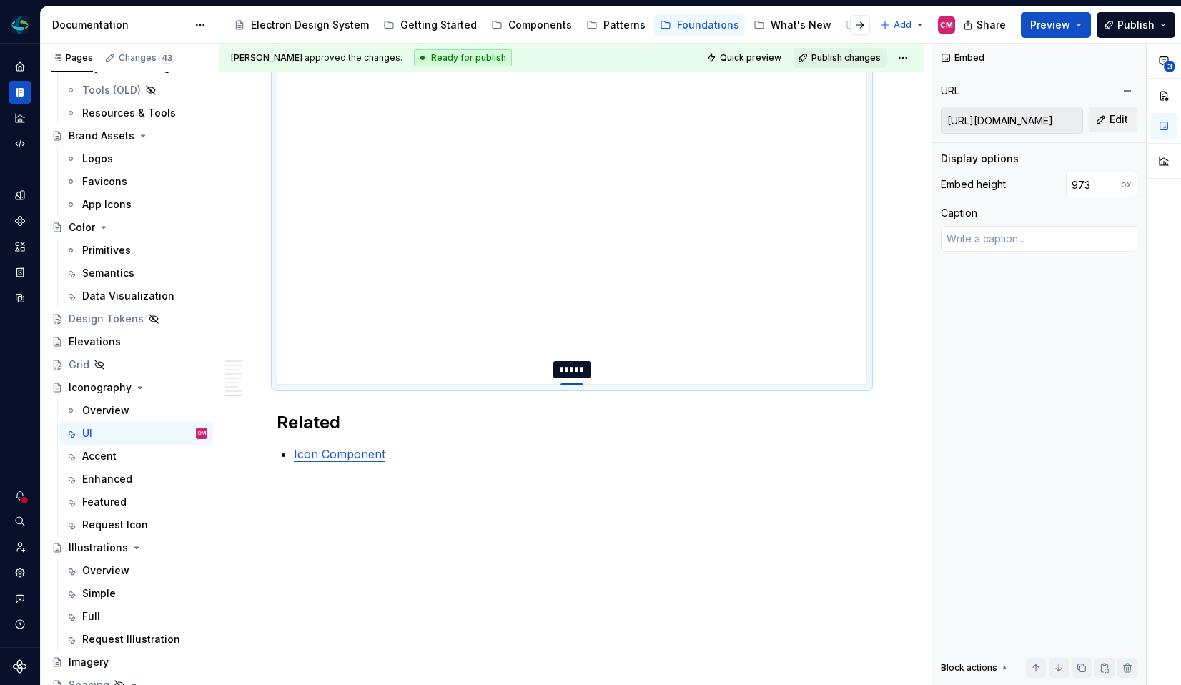
type input "1009"
type textarea "*"
type input "1047"
type textarea "*"
type input "1086"
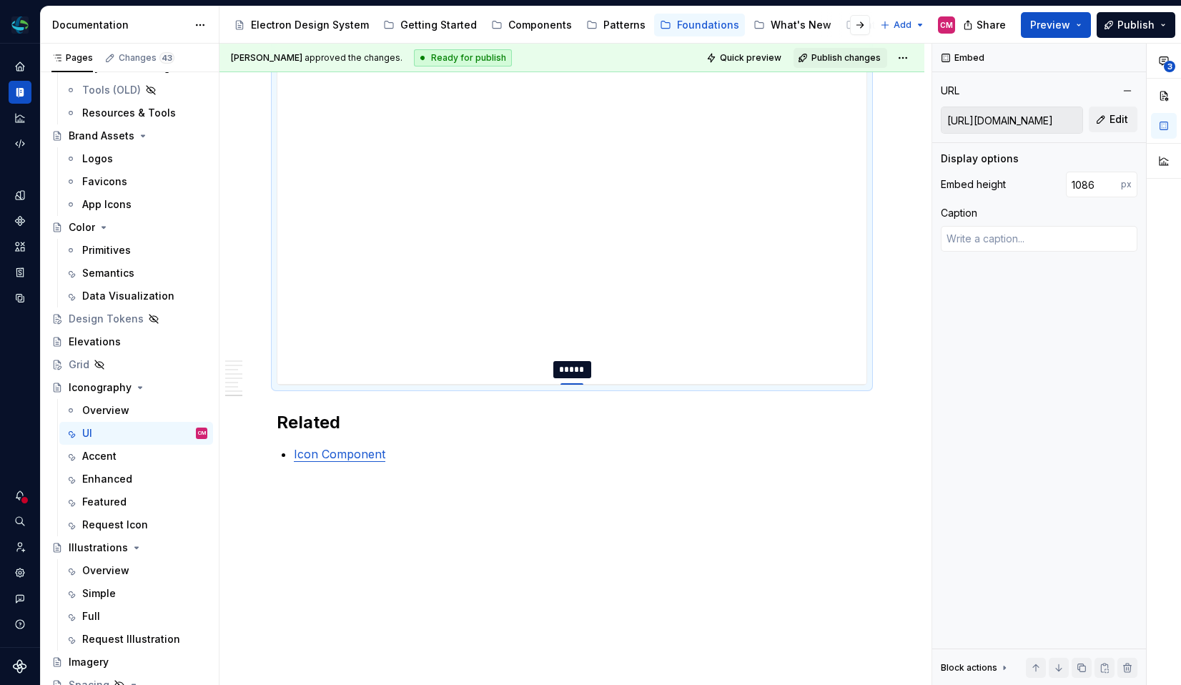
type textarea "*"
type input "1127"
type textarea "*"
type input "1168"
type textarea "*"
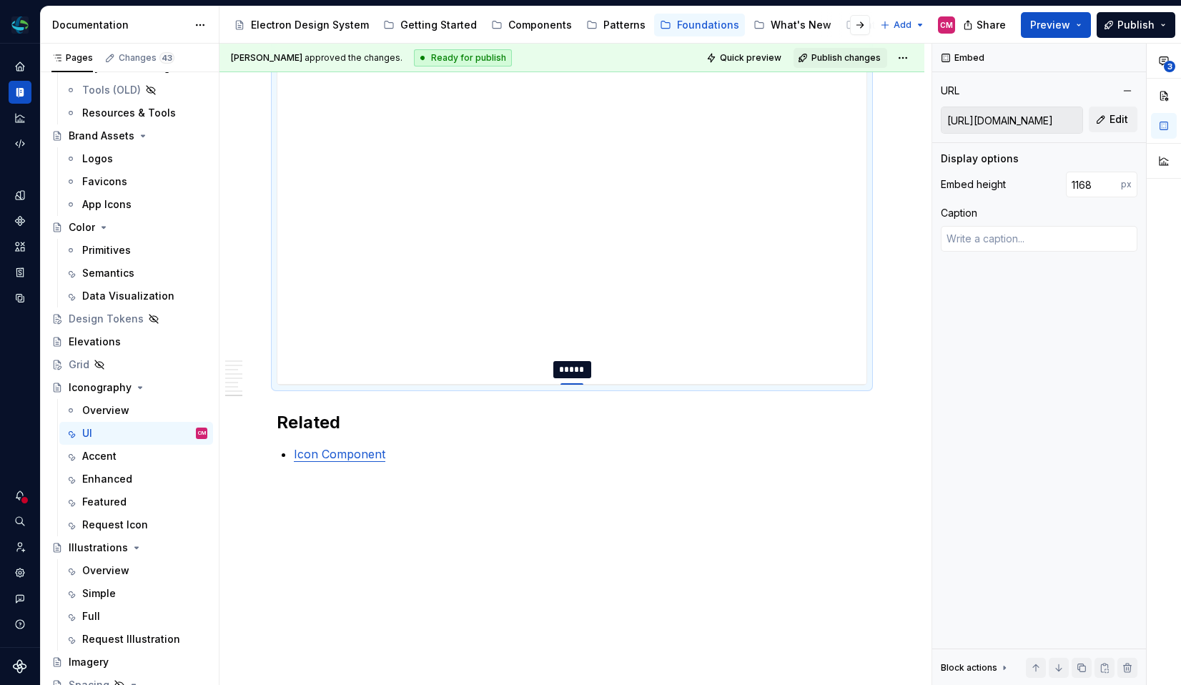
type input "1210"
type textarea "*"
type input "1253"
type textarea "*"
type input "1296"
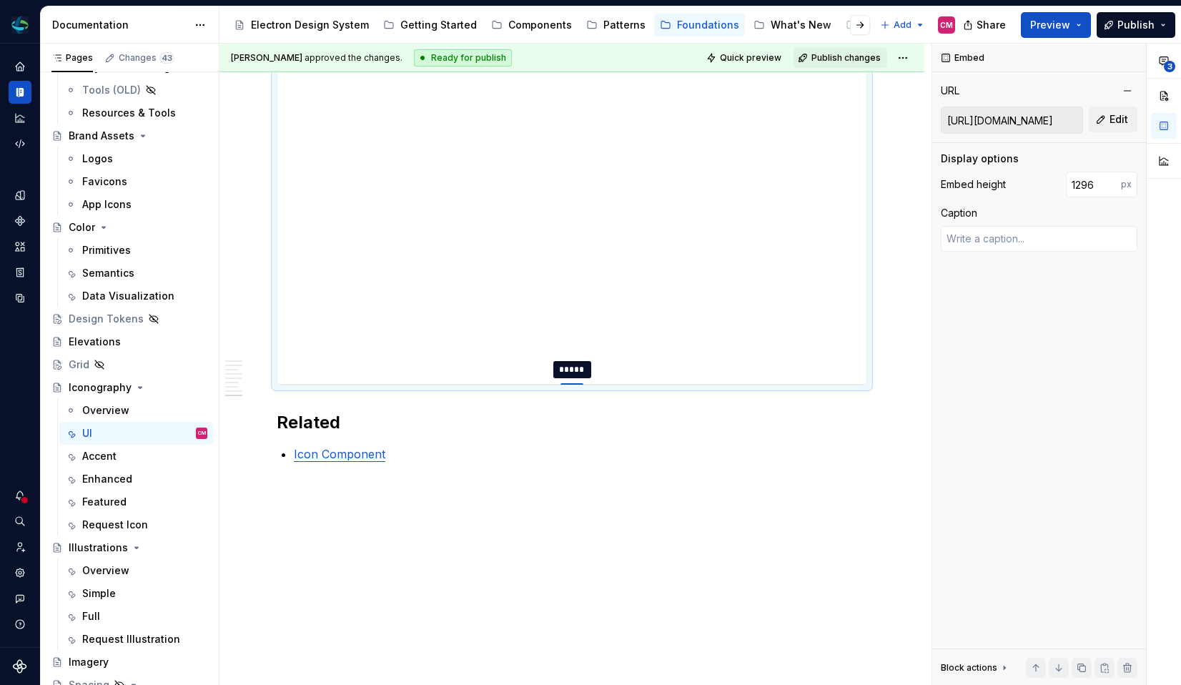
type textarea "*"
type input "1339"
type textarea "*"
type input "1382"
type textarea "*"
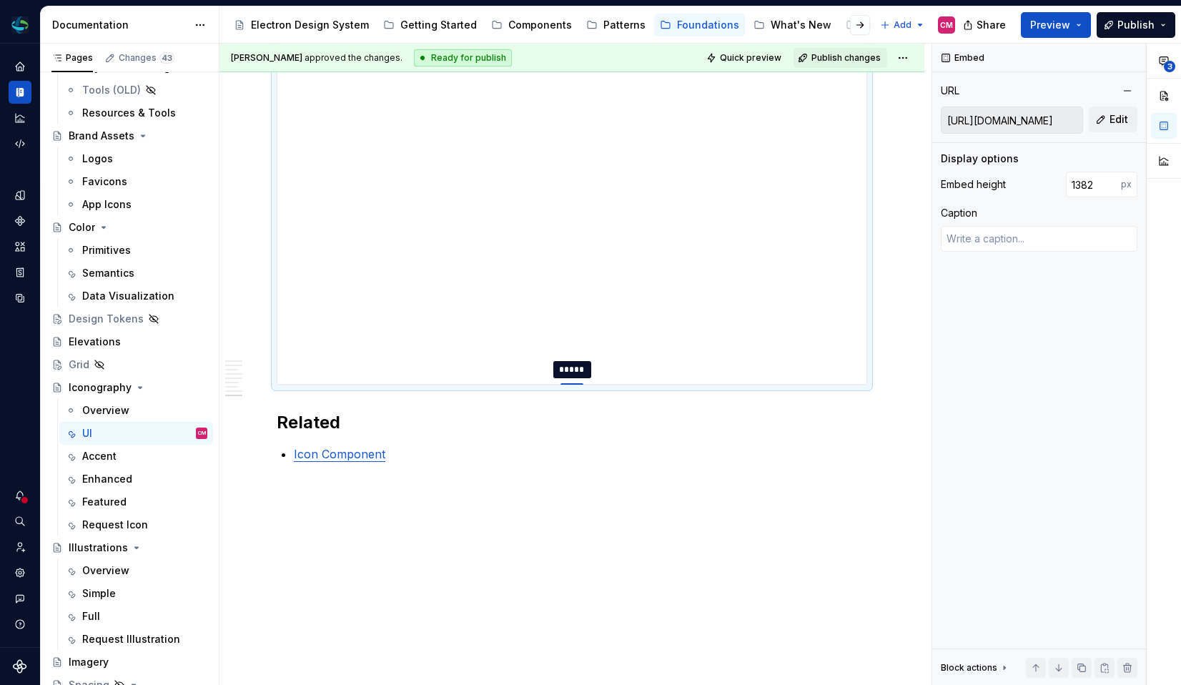
type input "1426"
type textarea "*"
type input "1470"
type textarea "*"
type input "1514"
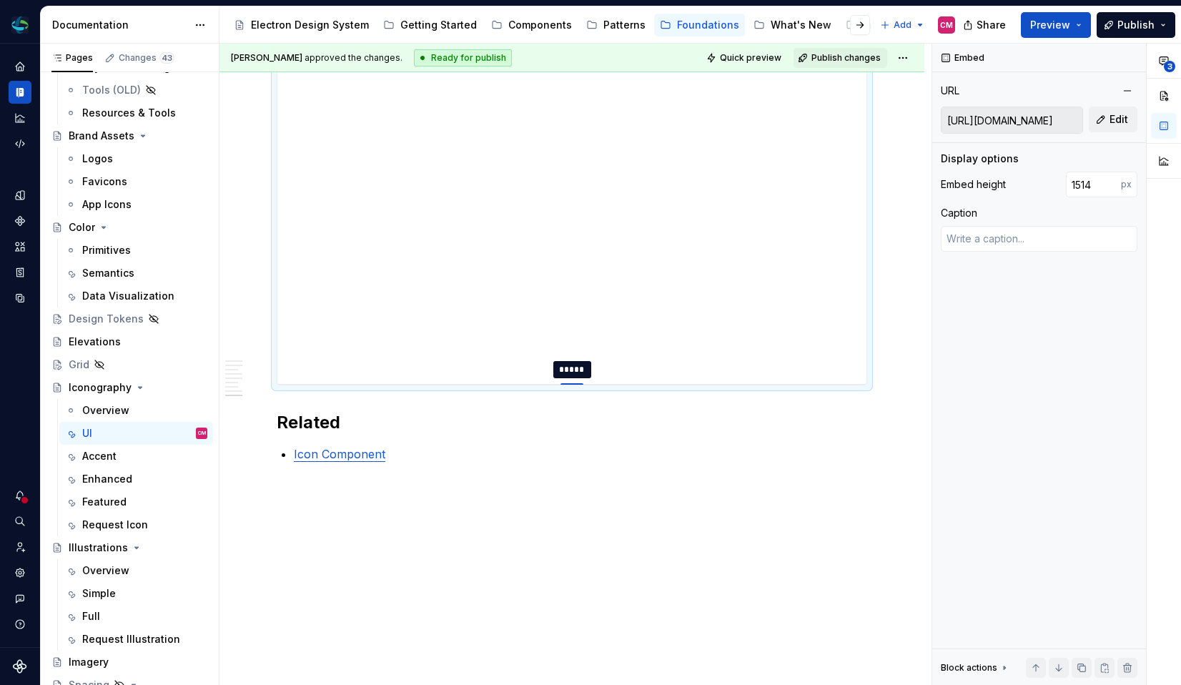
type textarea "*"
type input "1558"
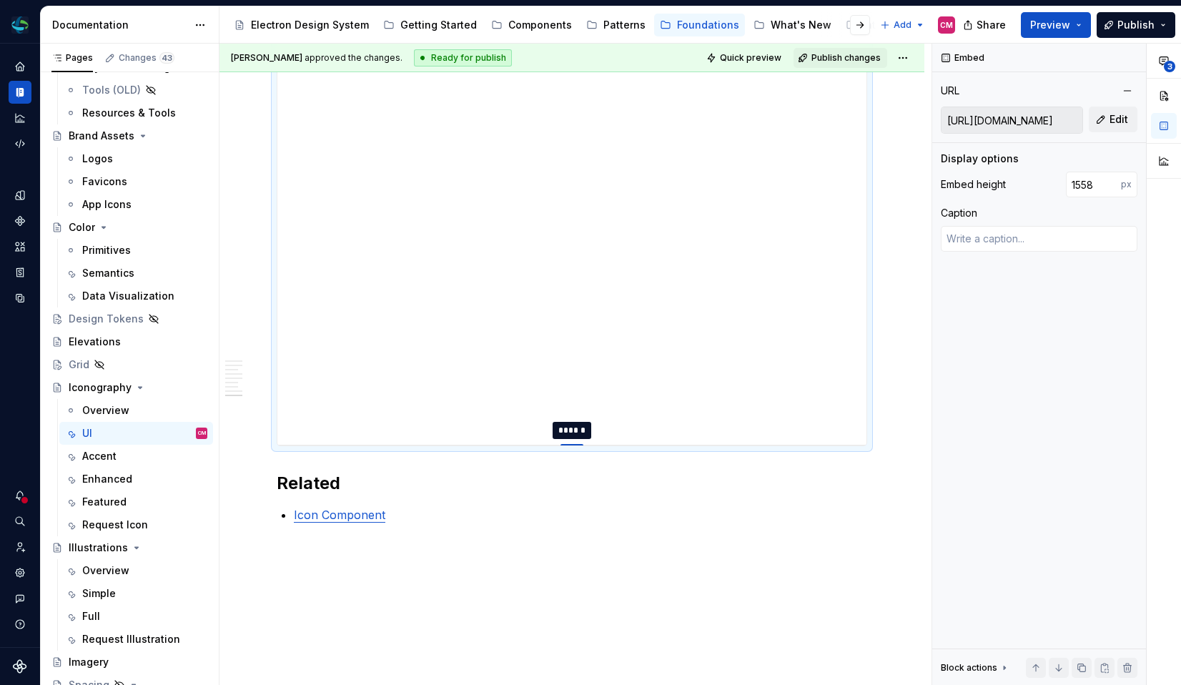
type textarea "*"
type input "1603"
type textarea "*"
type input "1648"
type textarea "*"
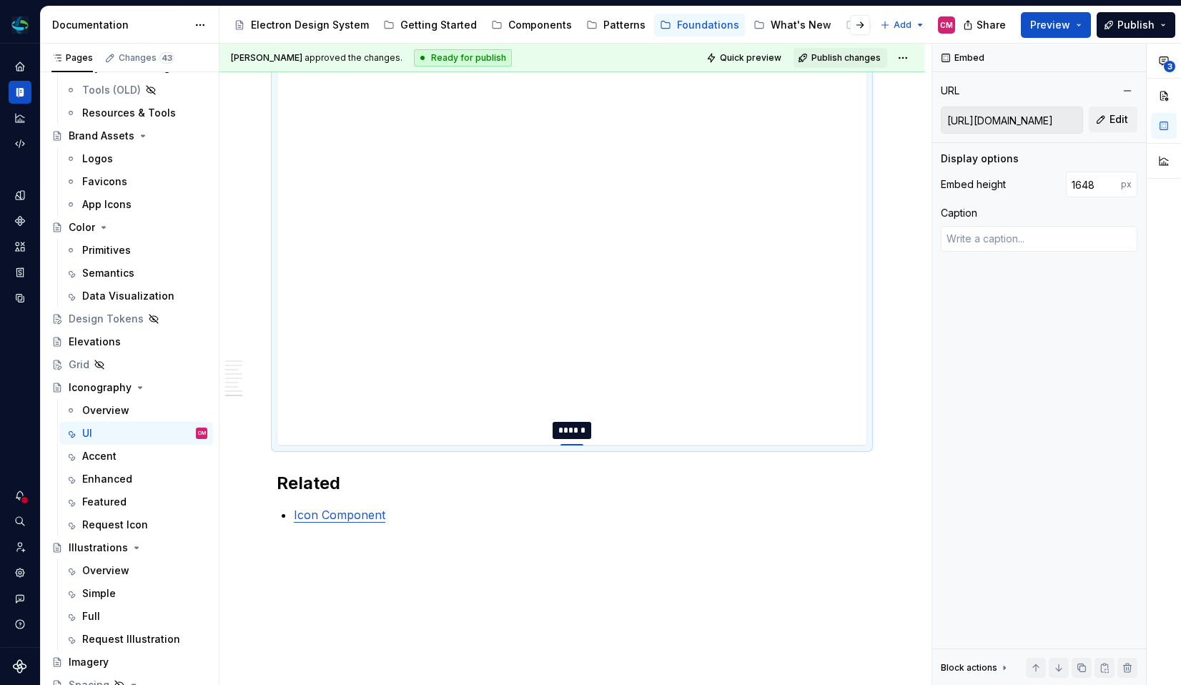
type input "1694"
type textarea "*"
type input "1740"
type textarea "*"
type input "1787"
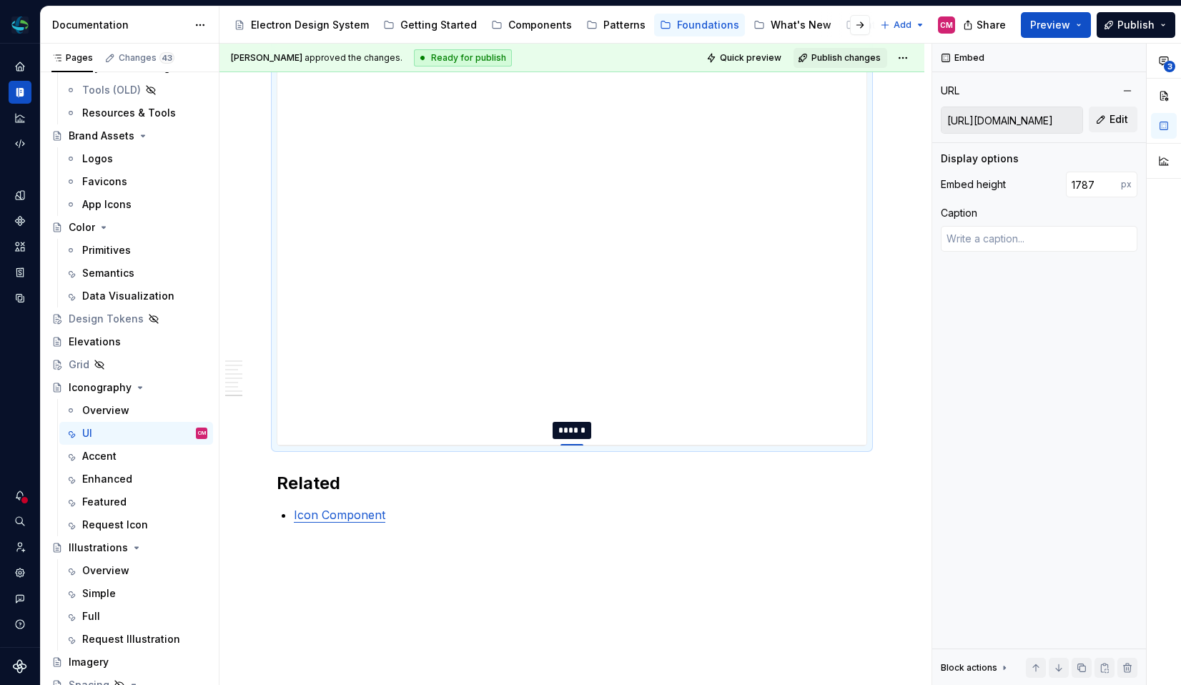
type textarea "*"
type input "1835"
type textarea "*"
type input "1884"
type textarea "*"
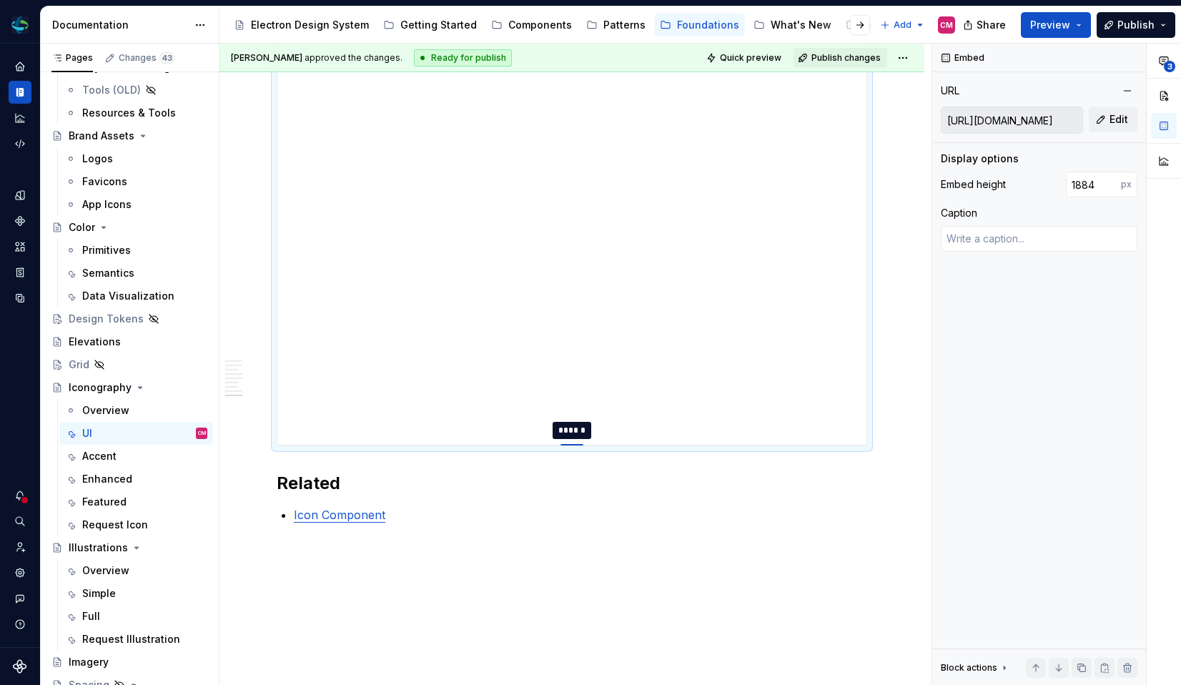
type input "1933"
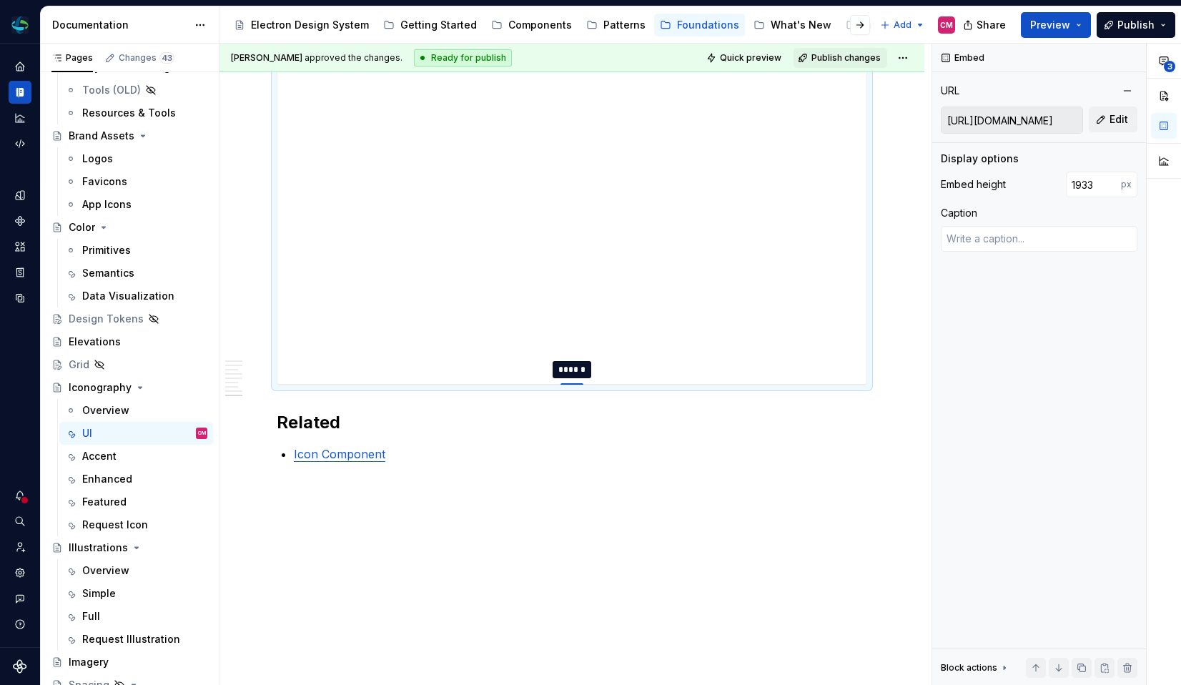
type textarea "*"
type input "1984"
type textarea "*"
type input "2000"
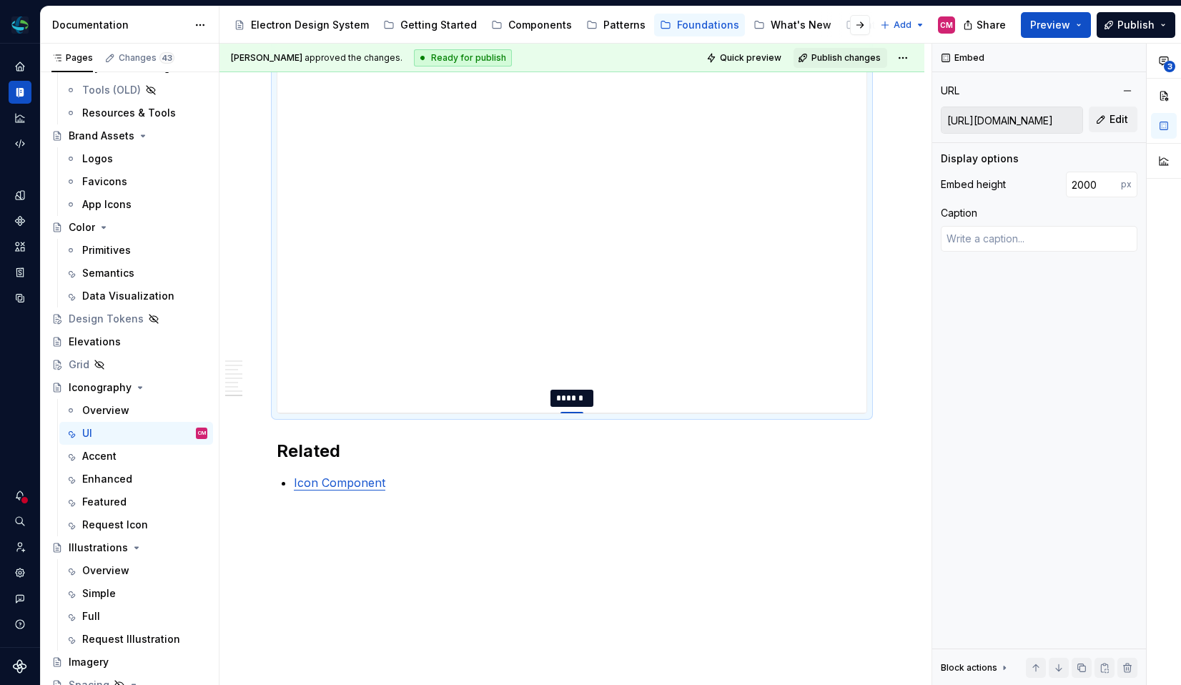
drag, startPoint x: 577, startPoint y: 384, endPoint x: 571, endPoint y: 423, distance: 39.1
type textarea "*"
type input "1997"
type textarea "*"
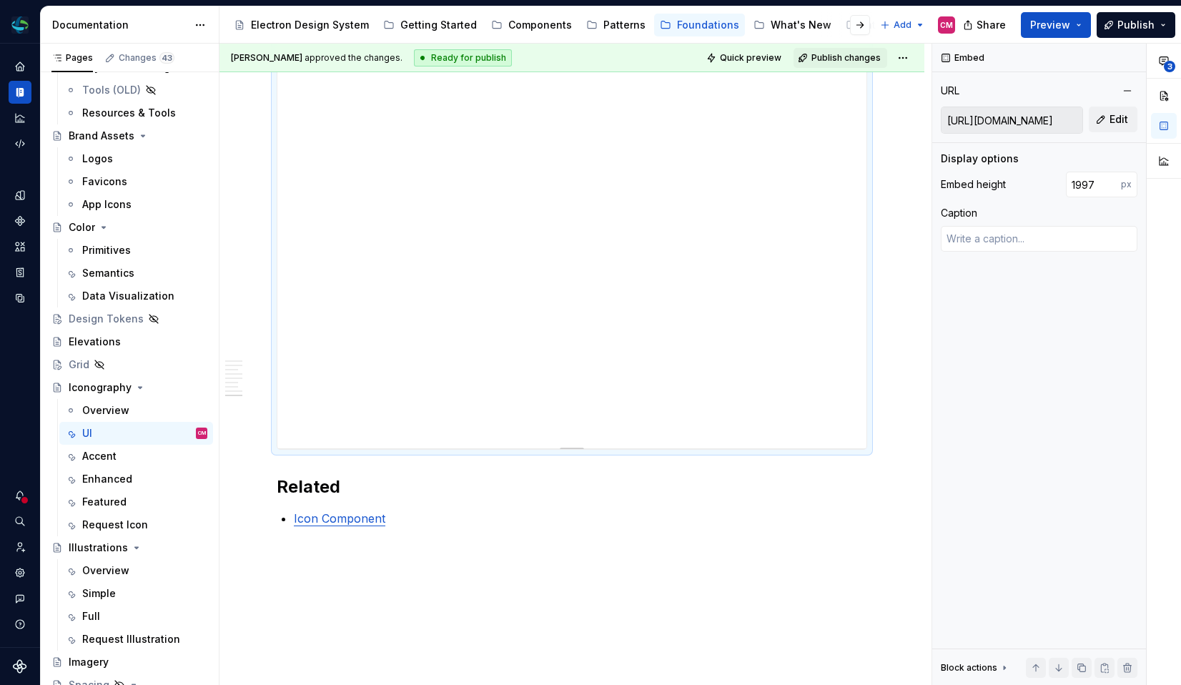
type input "1957"
type textarea "*"
type input "1936"
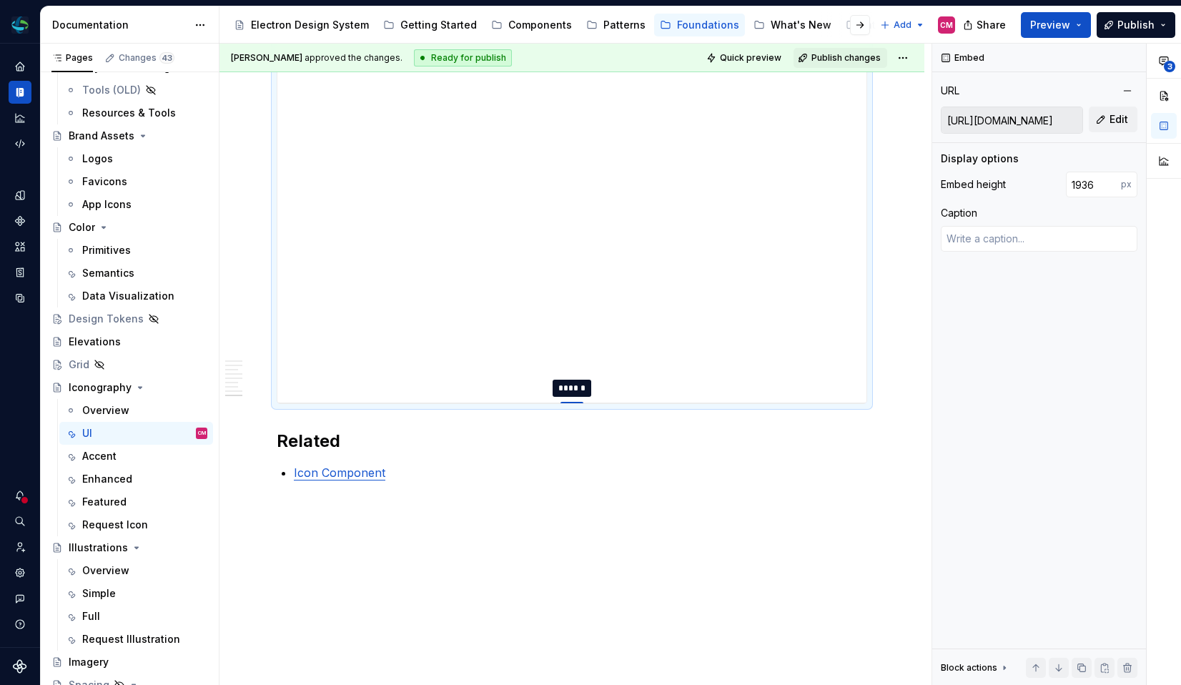
type textarea "*"
type input "1898"
type textarea "*"
type input "1844"
type textarea "*"
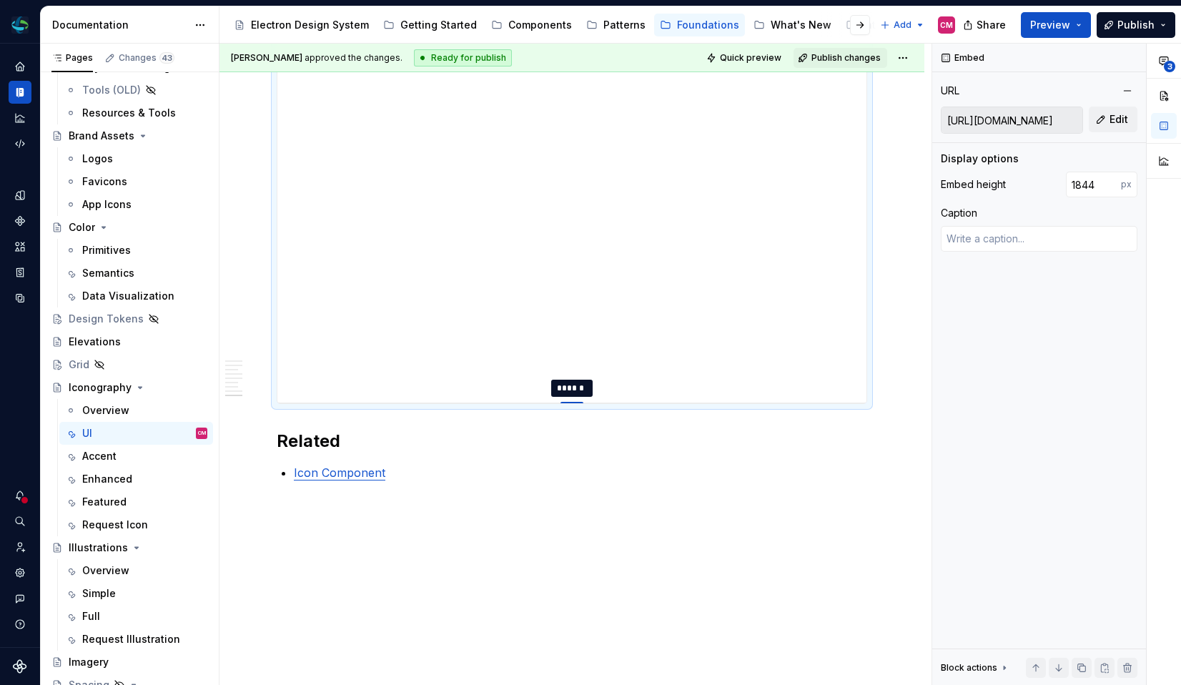
type input "1679"
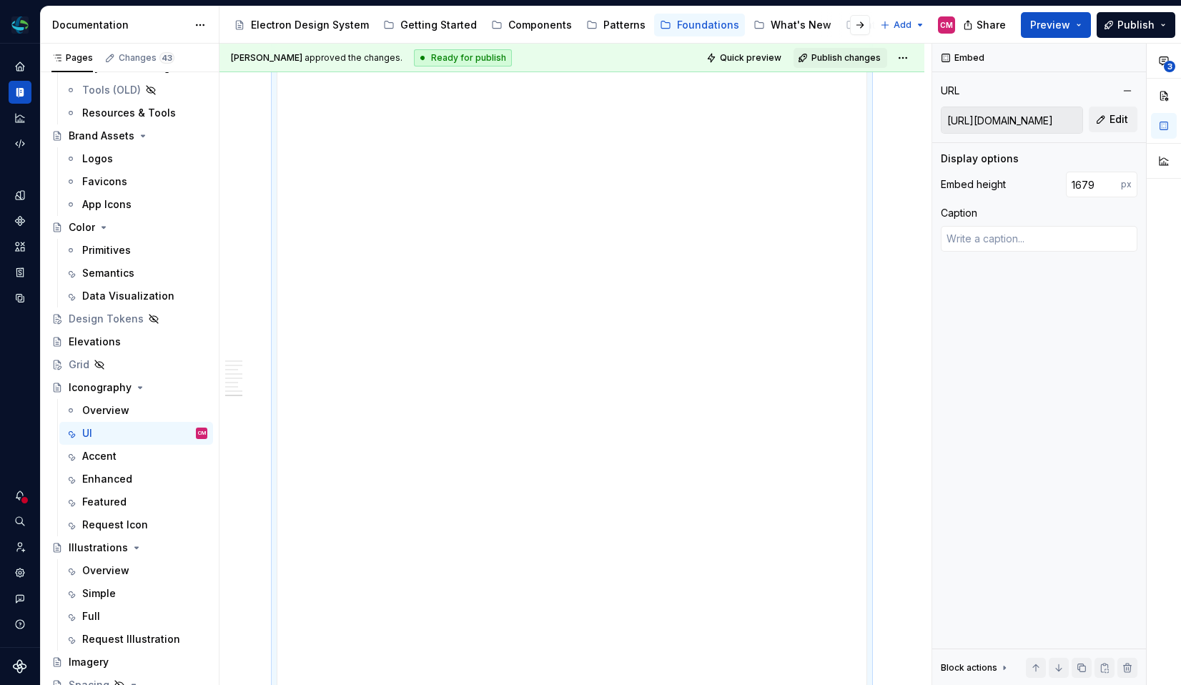
type textarea "*"
type input "1449"
type textarea "*"
type input "1325"
type textarea "*"
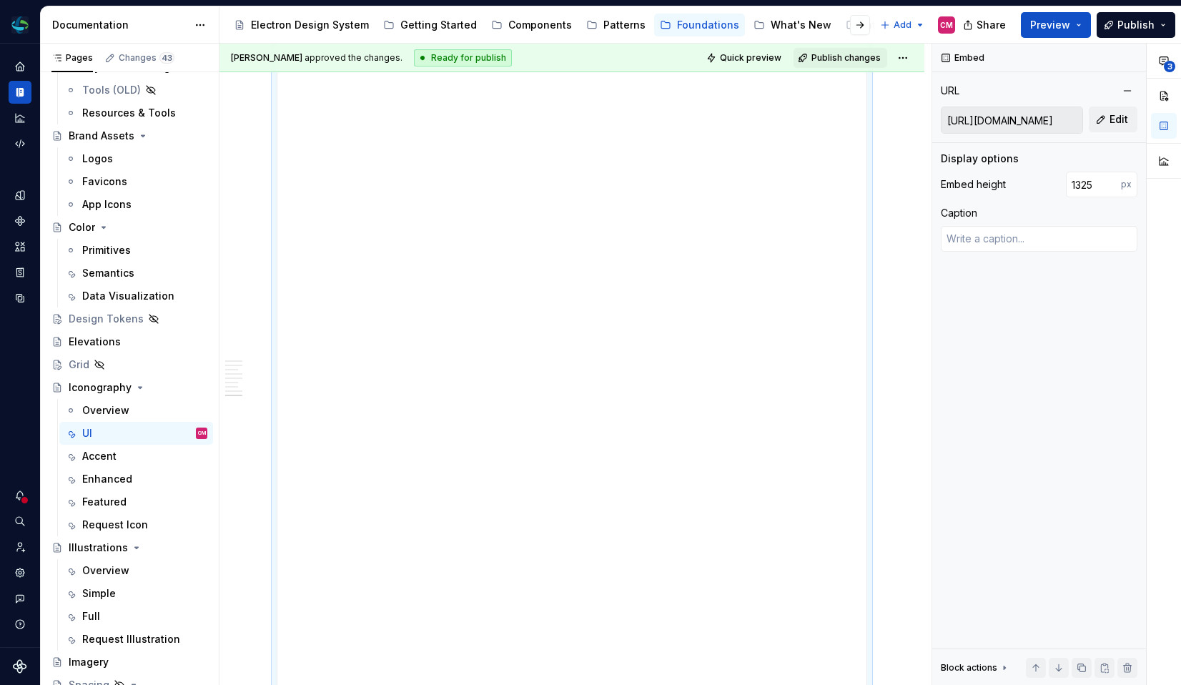
type input "1200"
type textarea "*"
type input "1073"
type textarea "*"
type input "946"
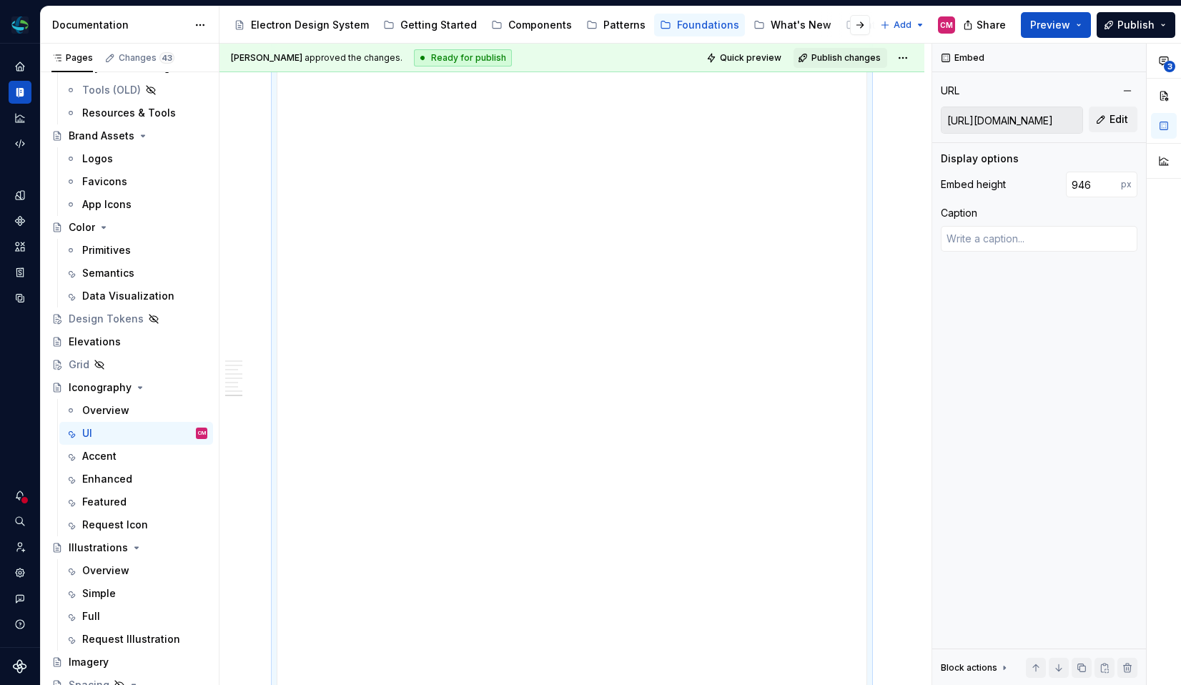
type textarea "*"
type input "819"
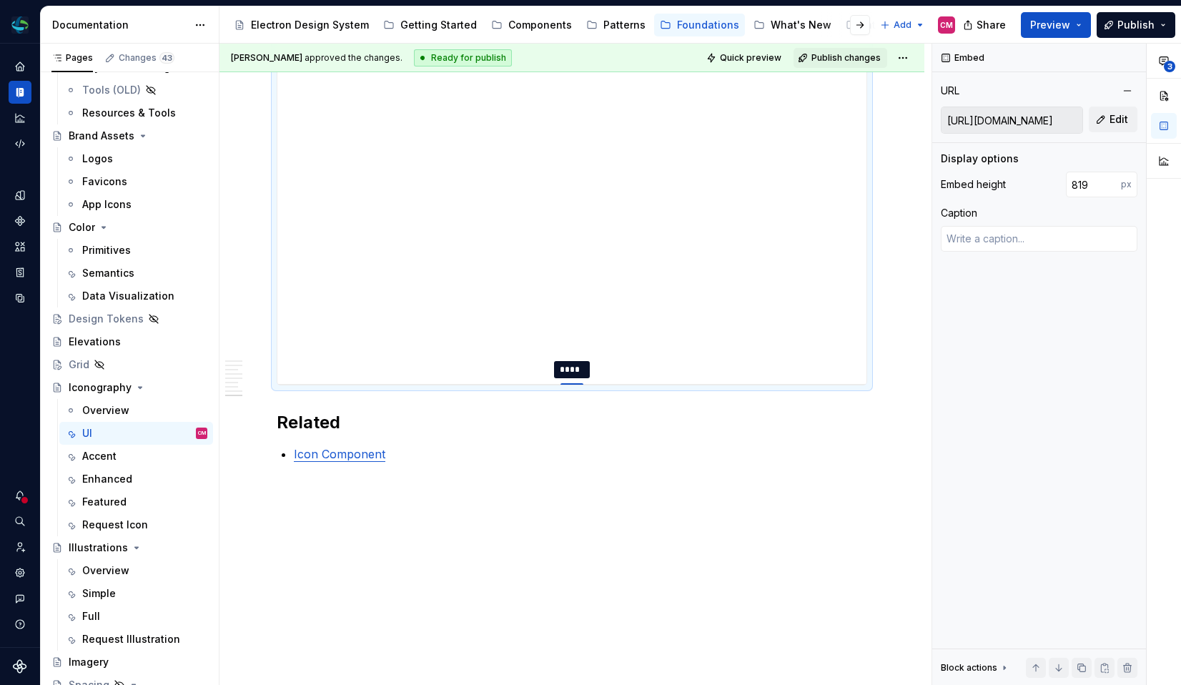
type textarea "*"
type input "692"
type textarea "*"
type input "565"
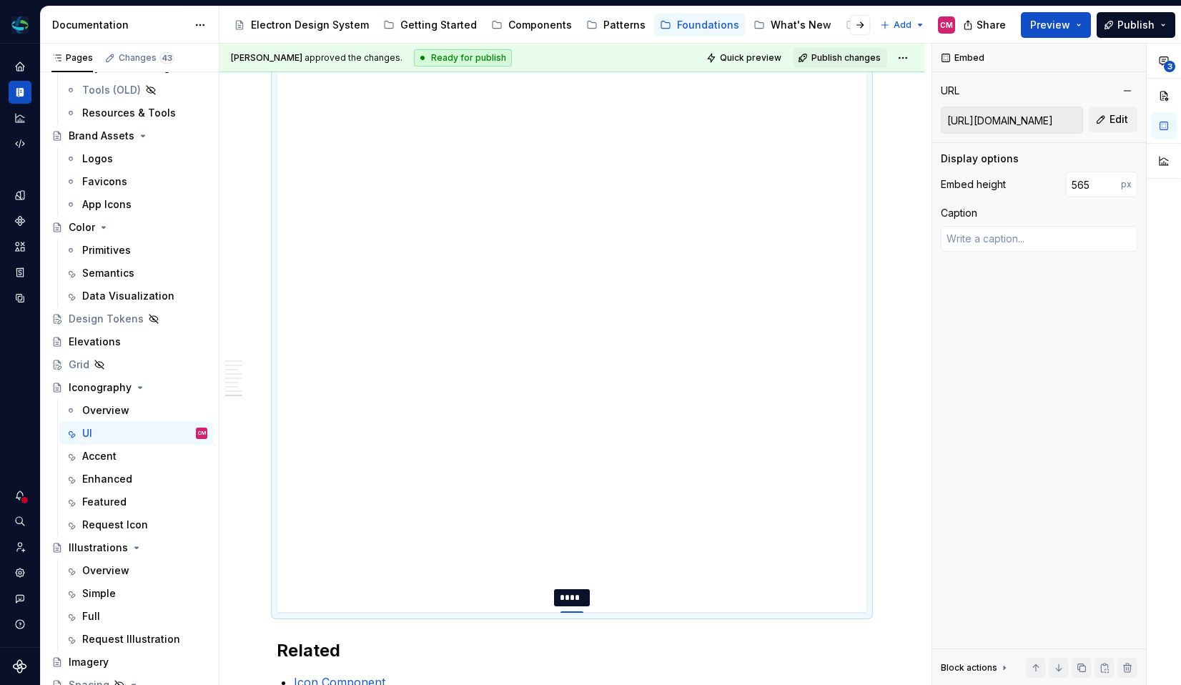
drag, startPoint x: 574, startPoint y: 419, endPoint x: 572, endPoint y: 295, distance: 124.4
type textarea "*"
type input "439"
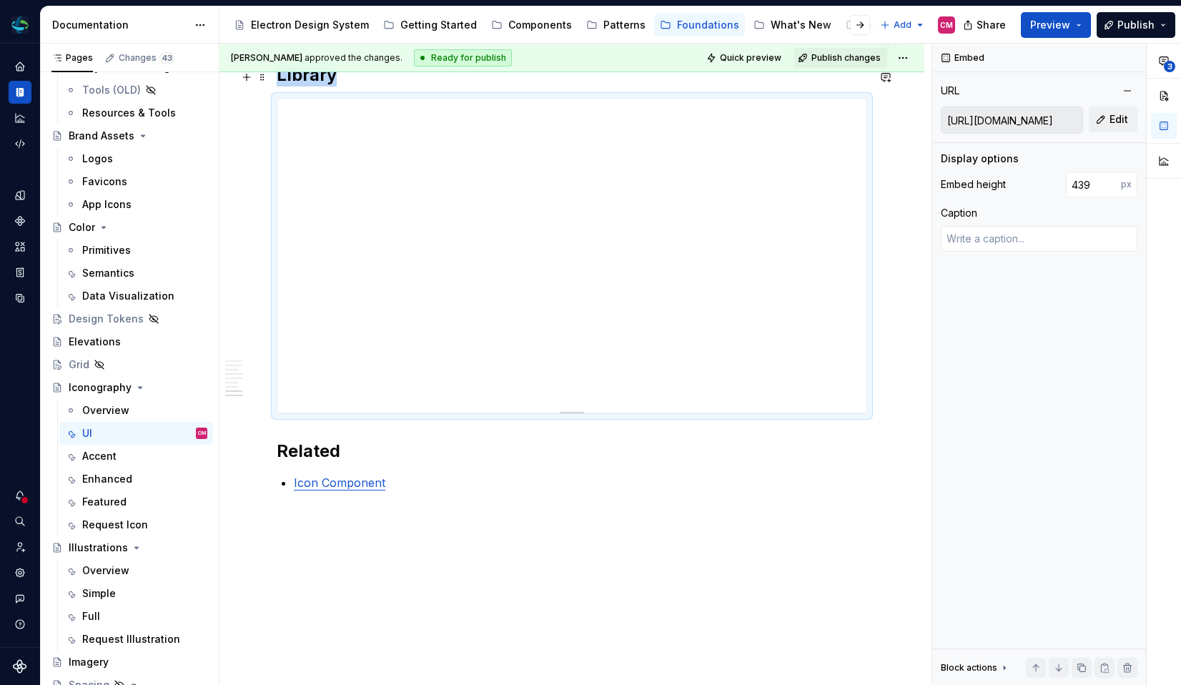
click at [572, 295] on div "**********" at bounding box center [571, 256] width 589 height 314
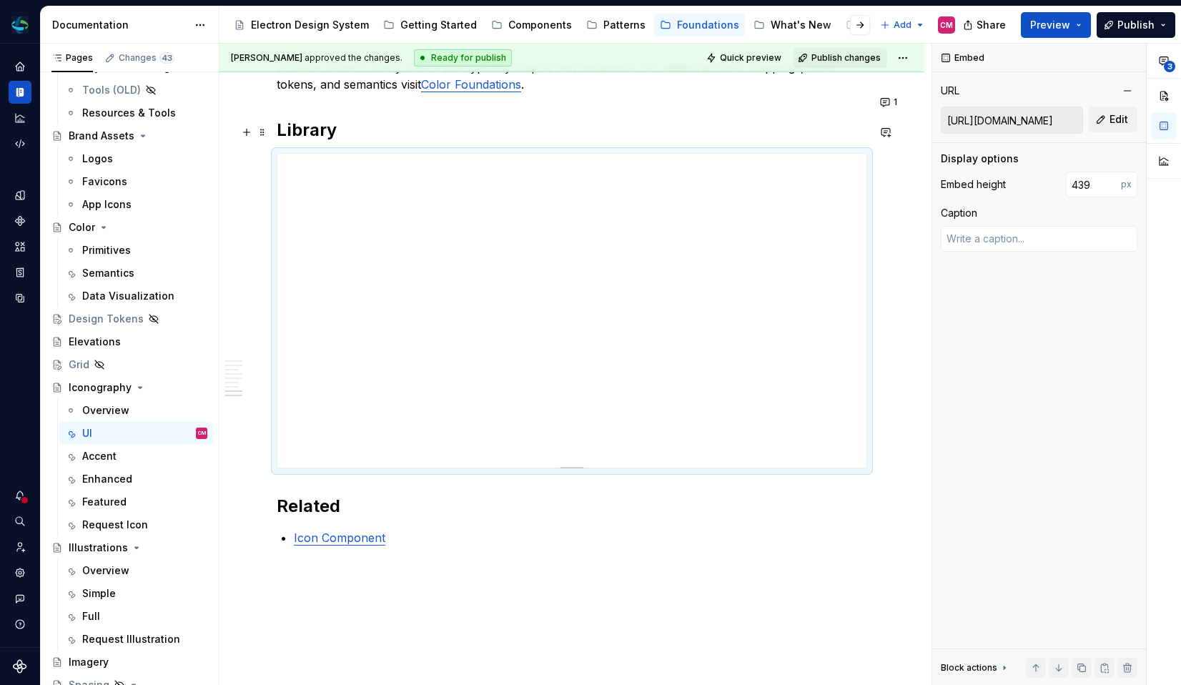
scroll to position [1553, 0]
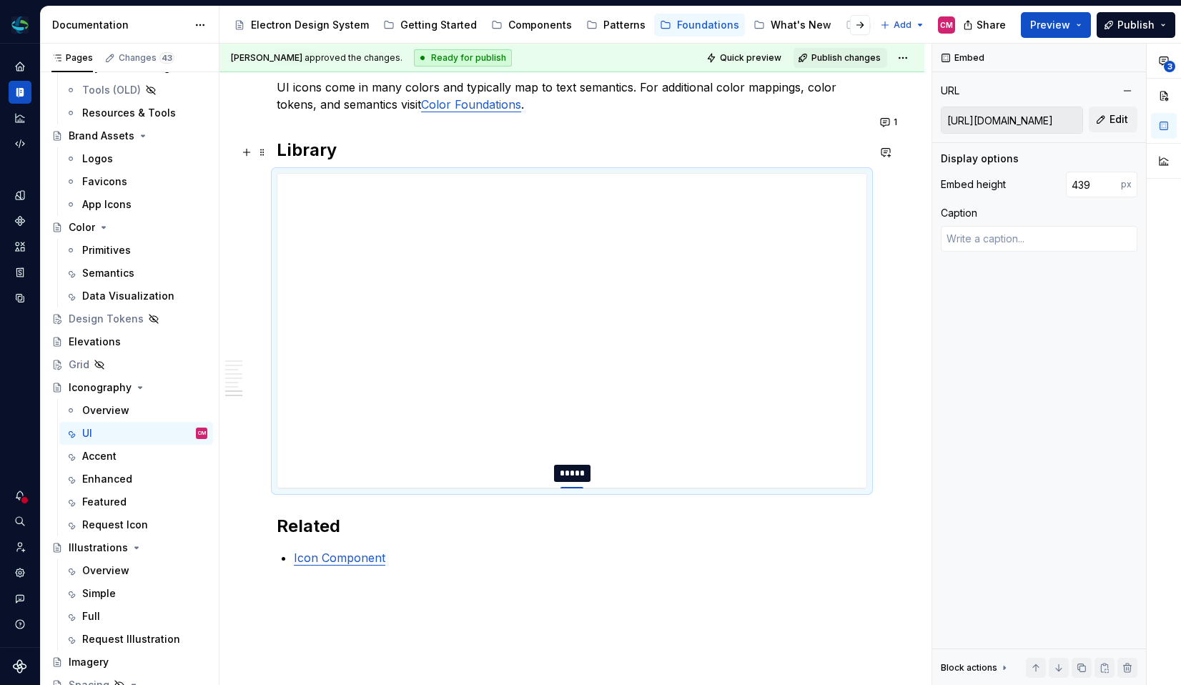
type textarea "*"
type input "437"
type textarea "*"
type input "462"
type textarea "*"
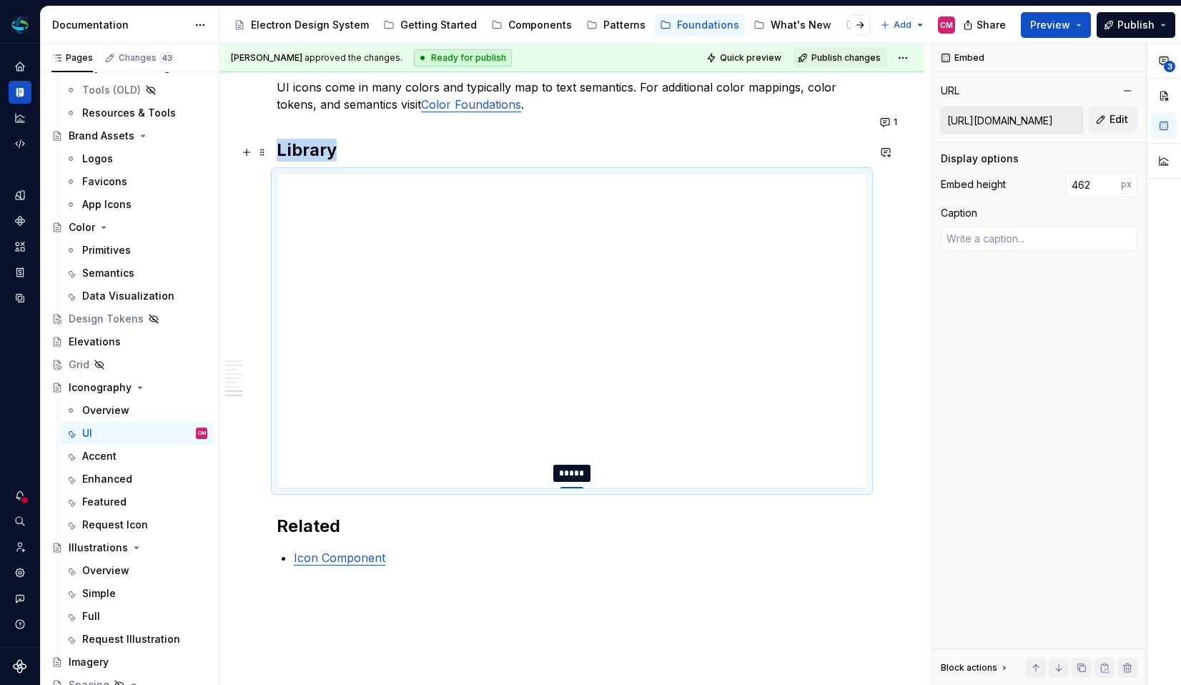
type input "463"
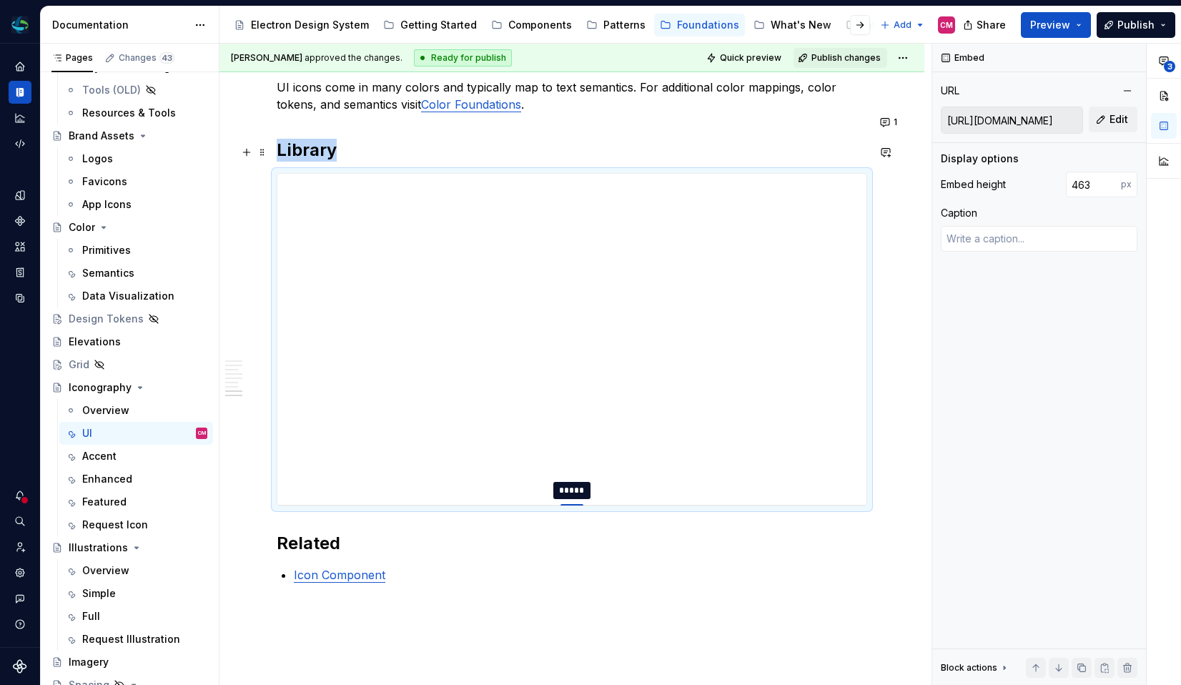
drag, startPoint x: 576, startPoint y: 458, endPoint x: 576, endPoint y: 477, distance: 18.6
click at [576, 504] on div at bounding box center [572, 505] width 23 height 3
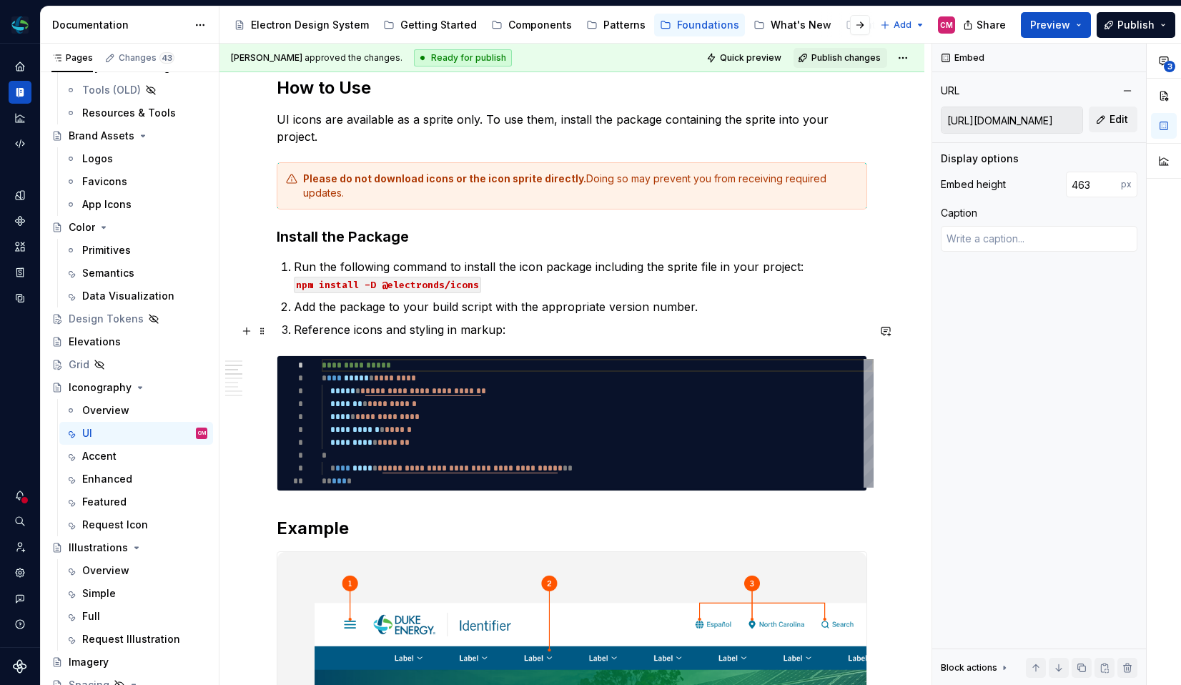
scroll to position [640, 0]
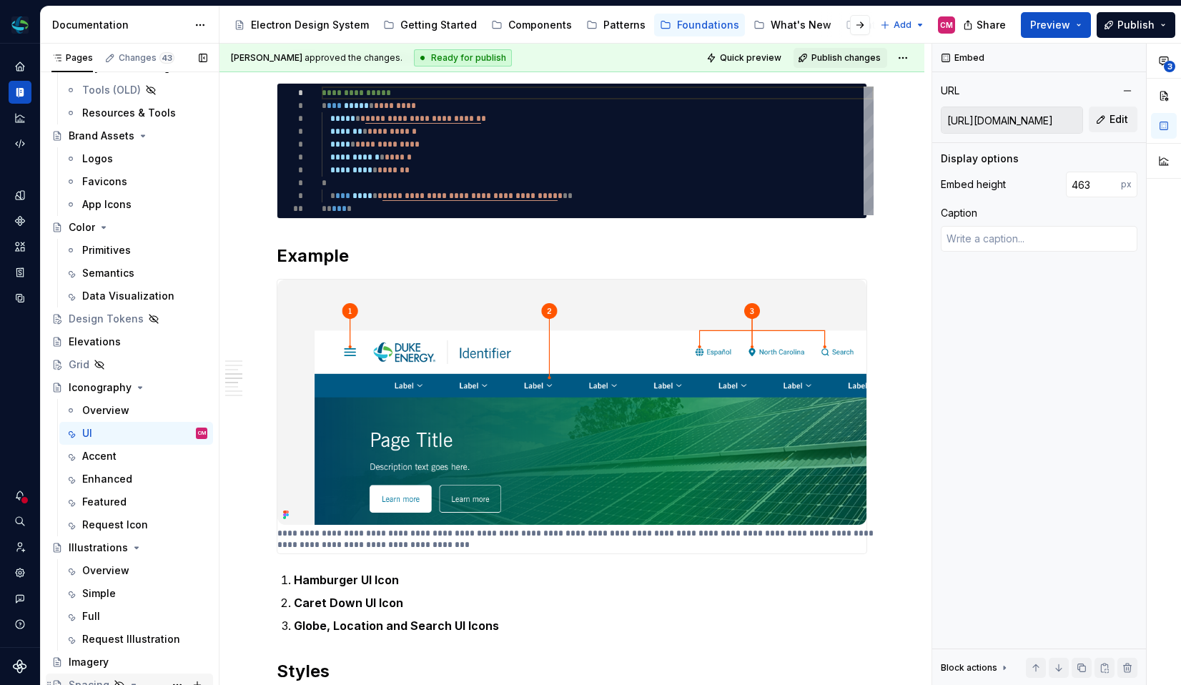
type textarea "*"
